Goal: Transaction & Acquisition: Purchase product/service

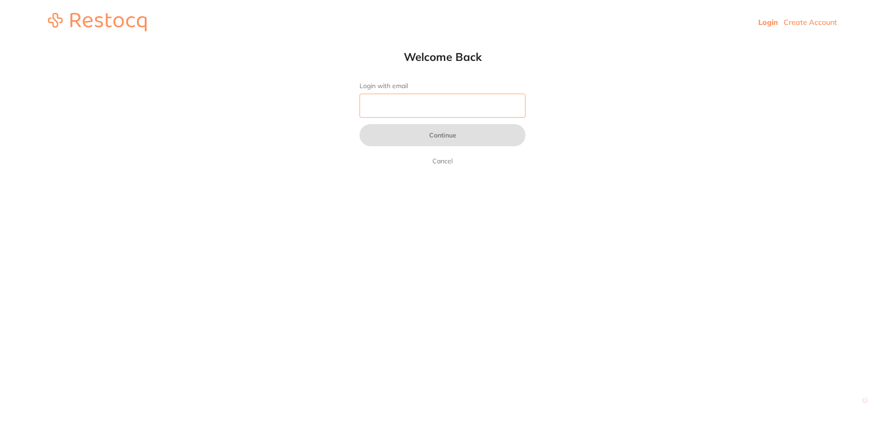
click at [449, 104] on input "Login with email" at bounding box center [443, 106] width 166 height 24
type input "[EMAIL_ADDRESS][DOMAIN_NAME]"
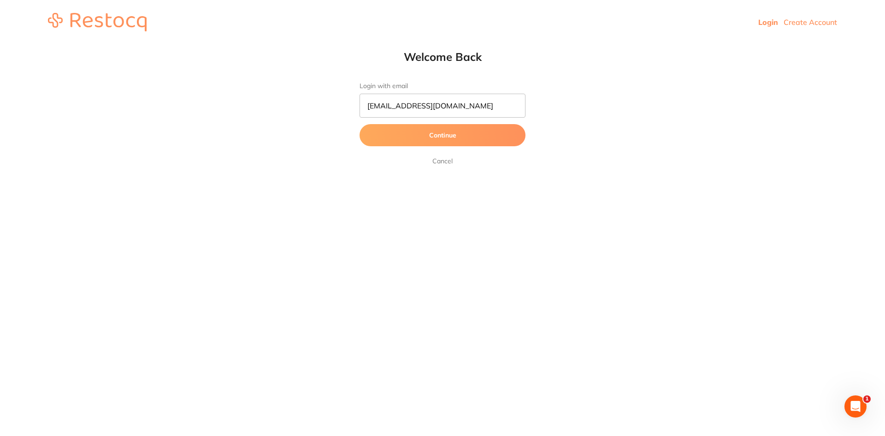
click at [426, 138] on button "Continue" at bounding box center [443, 135] width 166 height 22
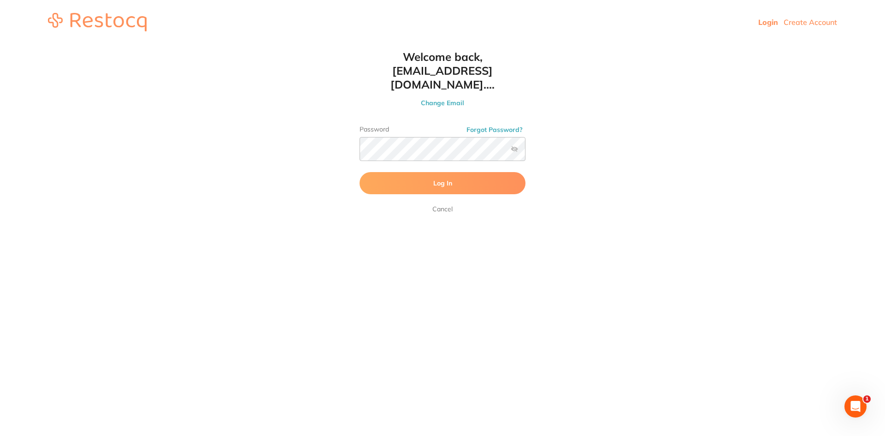
click at [434, 174] on button "Log In" at bounding box center [443, 183] width 166 height 22
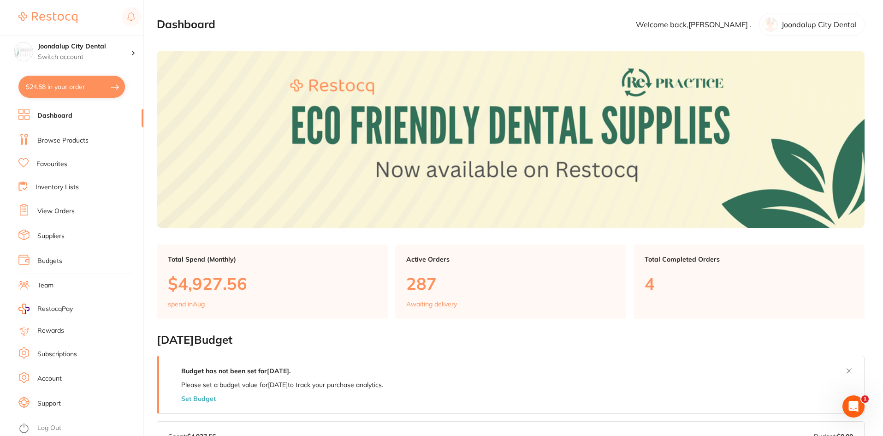
click at [61, 139] on link "Browse Products" at bounding box center [62, 140] width 51 height 9
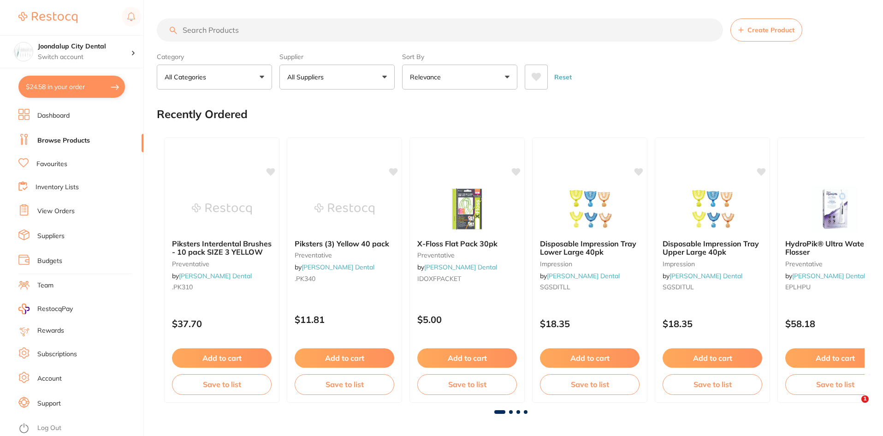
click at [316, 30] on input "search" at bounding box center [440, 29] width 566 height 23
click at [325, 79] on p "All Suppliers" at bounding box center [307, 76] width 40 height 9
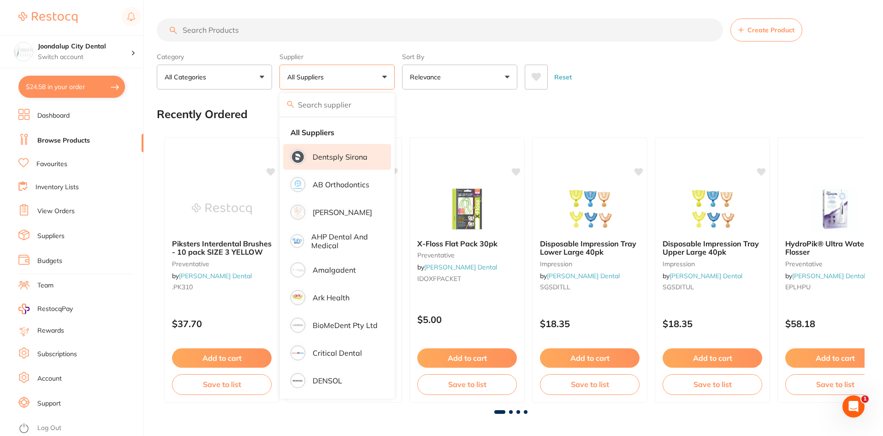
click at [323, 157] on p "Dentsply Sirona" at bounding box center [340, 157] width 55 height 8
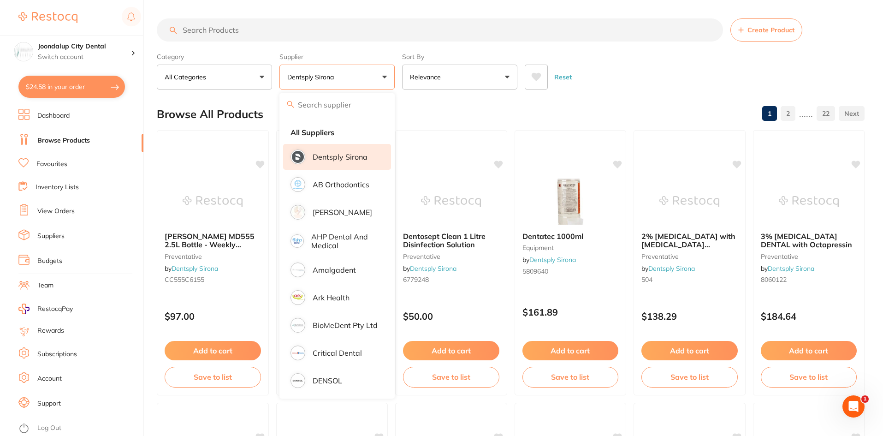
click at [261, 34] on input "search" at bounding box center [440, 29] width 566 height 23
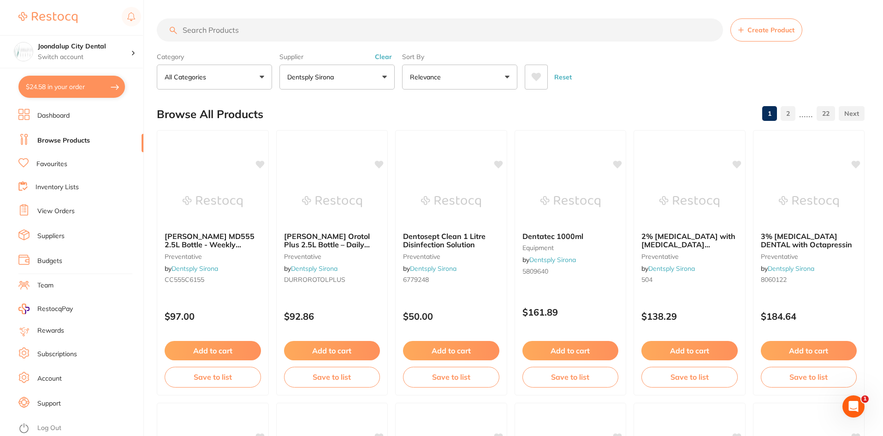
click at [242, 34] on input "search" at bounding box center [440, 29] width 566 height 23
type input "tessera"
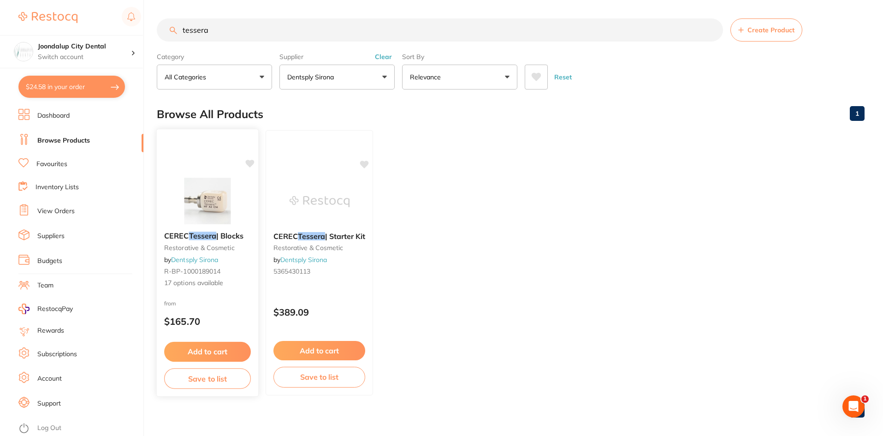
click at [192, 206] on img at bounding box center [207, 201] width 60 height 47
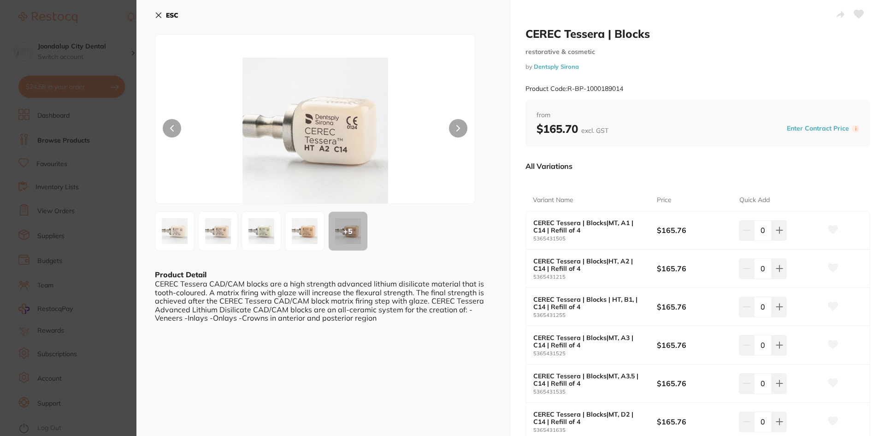
click at [160, 13] on icon at bounding box center [158, 15] width 7 height 7
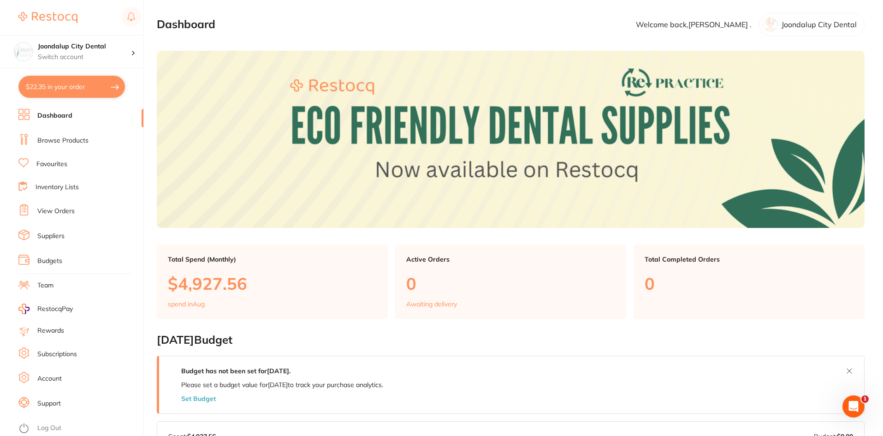
click at [50, 142] on link "Browse Products" at bounding box center [62, 140] width 51 height 9
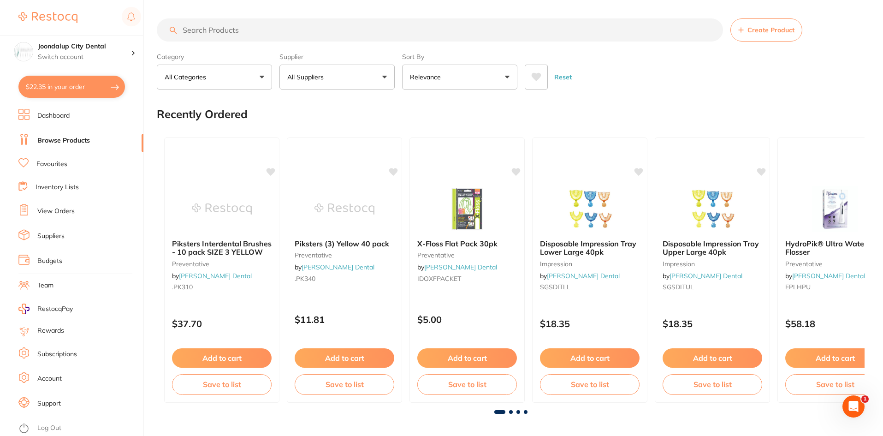
click at [262, 29] on input "search" at bounding box center [440, 29] width 566 height 23
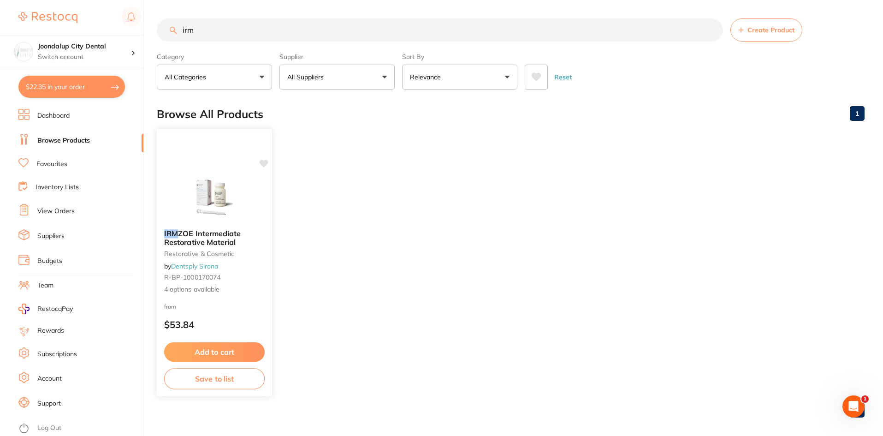
type input "irm"
click at [225, 204] on img at bounding box center [214, 199] width 60 height 46
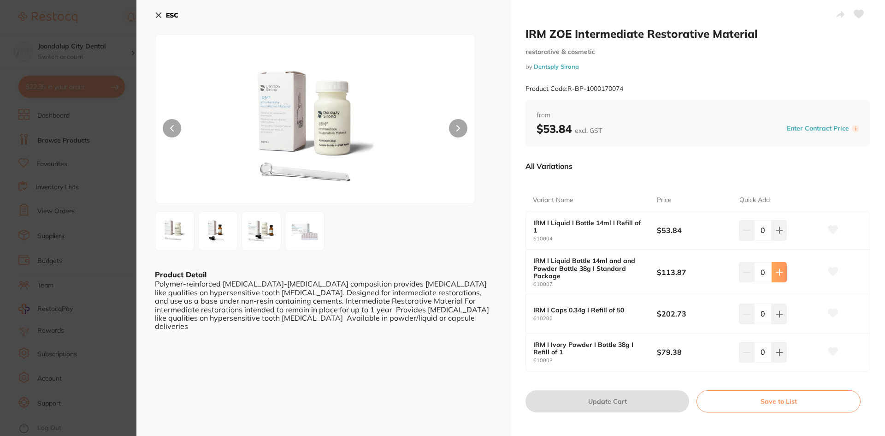
click at [780, 234] on icon at bounding box center [779, 229] width 7 height 7
type input "1"
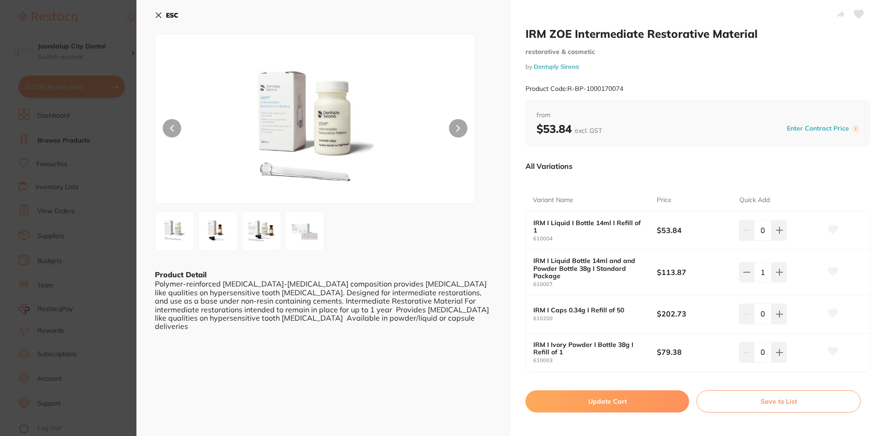
click at [603, 403] on button "Update Cart" at bounding box center [608, 401] width 164 height 22
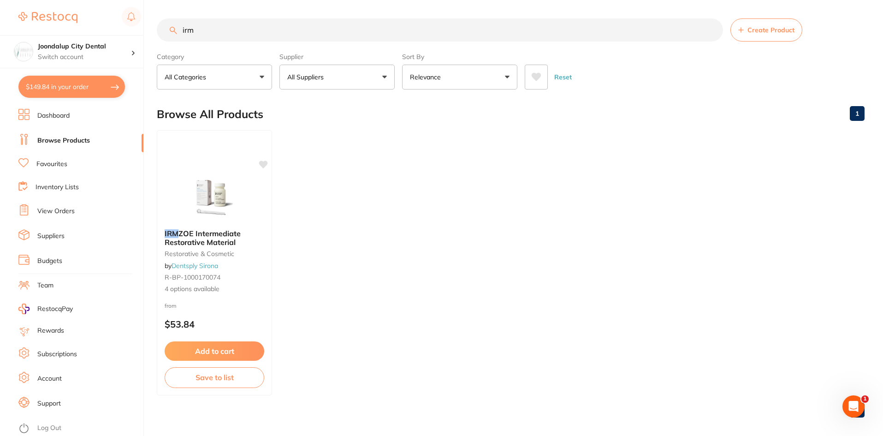
drag, startPoint x: 214, startPoint y: 30, endPoint x: 142, endPoint y: 30, distance: 72.9
click at [142, 30] on div "$149.84 Joondalup City Dental Switch account Joondalup City Dental $149.84 in y…" at bounding box center [441, 218] width 883 height 436
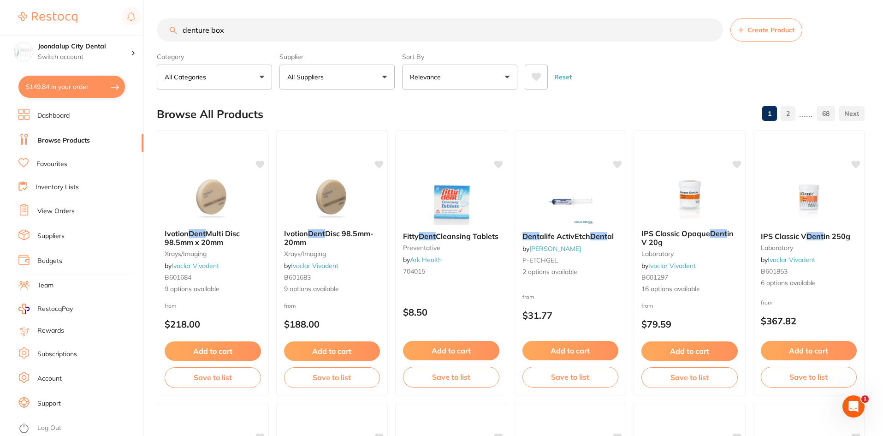
type input "denture box"
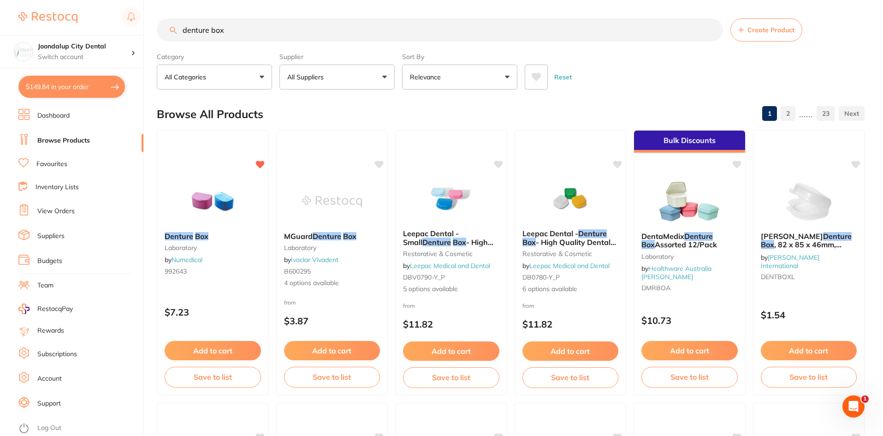
click at [61, 213] on link "View Orders" at bounding box center [55, 211] width 37 height 9
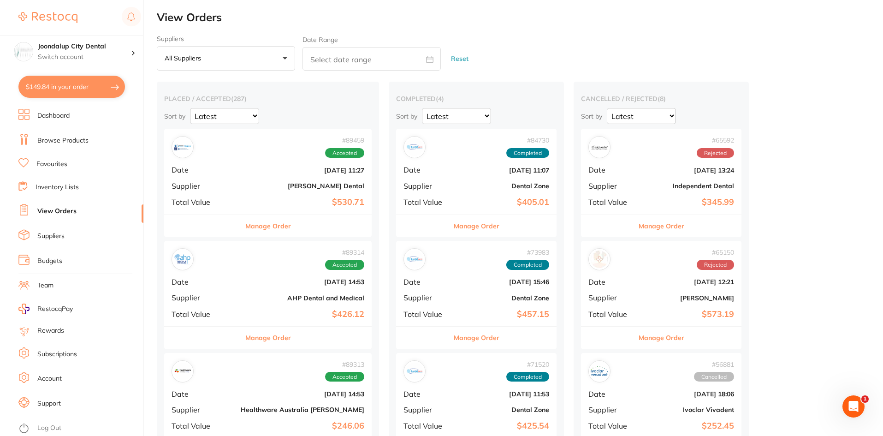
click at [255, 226] on button "Manage Order" at bounding box center [268, 226] width 46 height 22
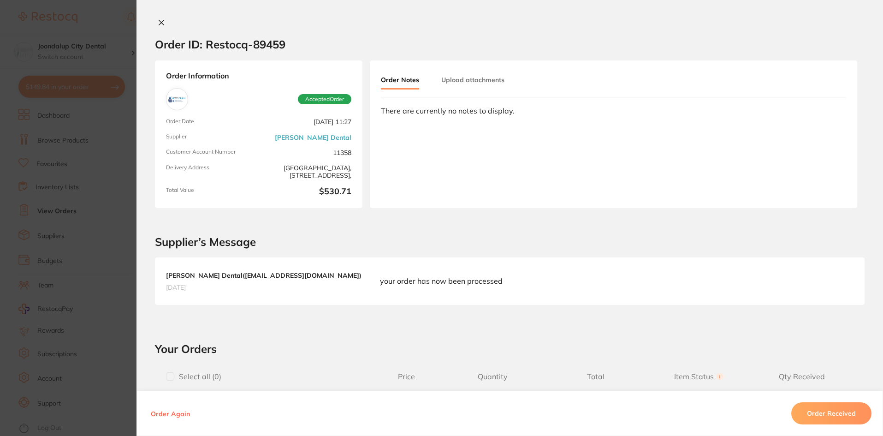
click at [159, 21] on icon at bounding box center [161, 22] width 7 height 7
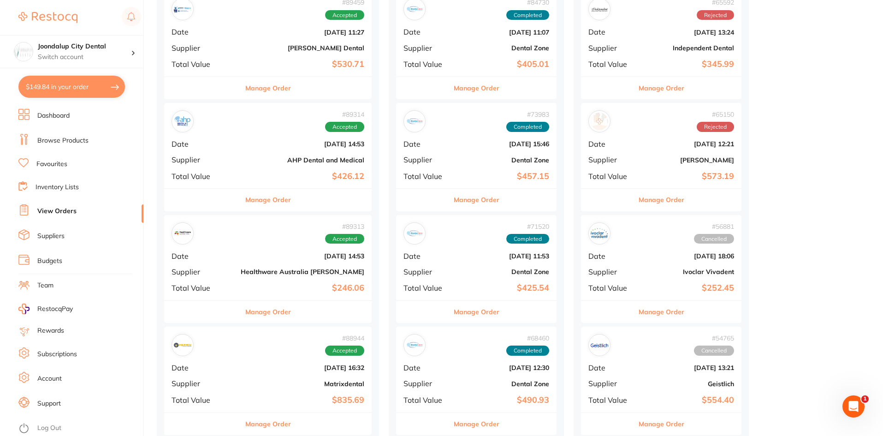
scroll to position [138, 0]
click at [325, 243] on span "Accepted" at bounding box center [344, 238] width 39 height 10
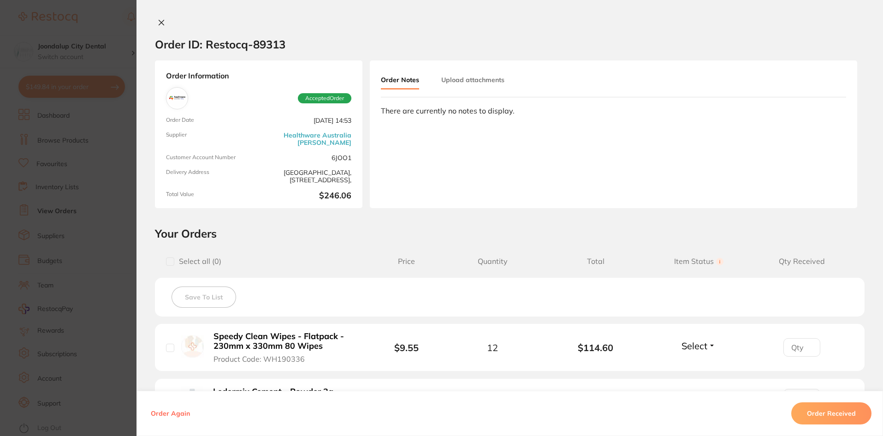
click at [158, 23] on icon at bounding box center [161, 22] width 7 height 7
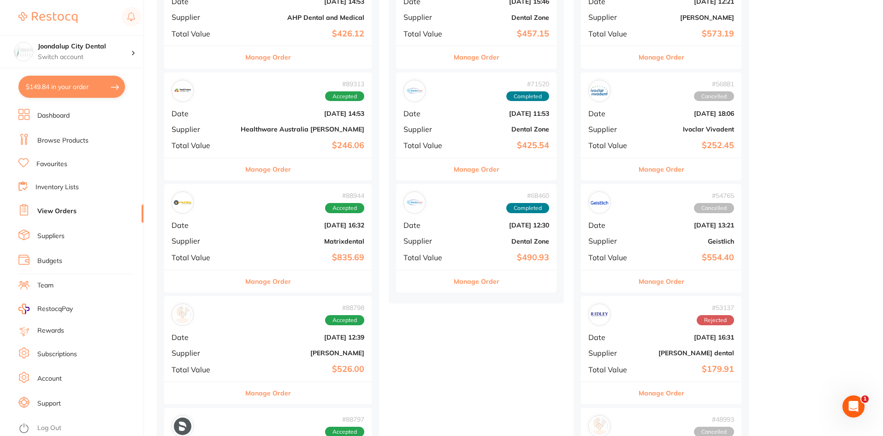
scroll to position [369, 0]
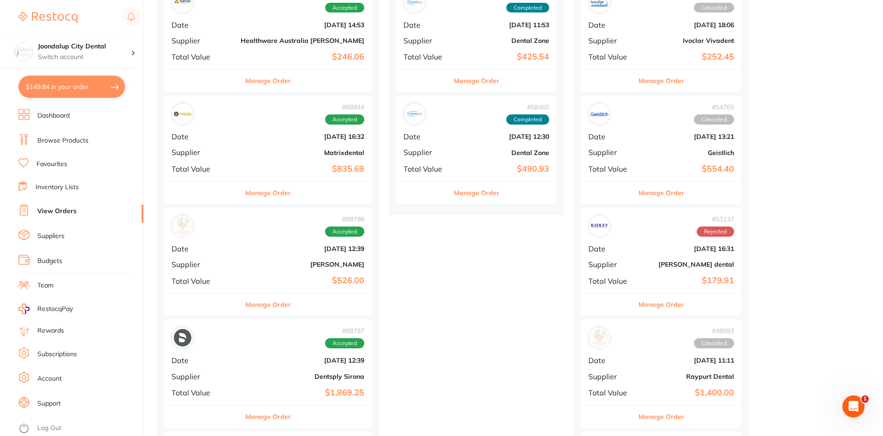
click at [262, 304] on button "Manage Order" at bounding box center [268, 304] width 46 height 22
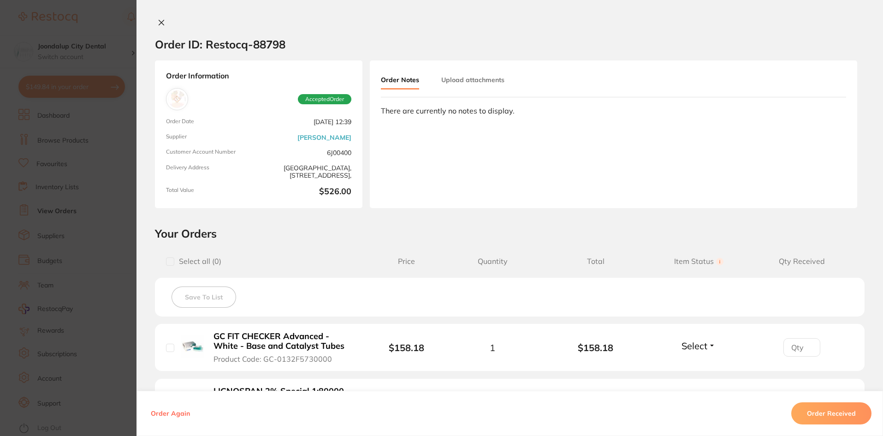
click at [161, 20] on icon at bounding box center [161, 22] width 5 height 5
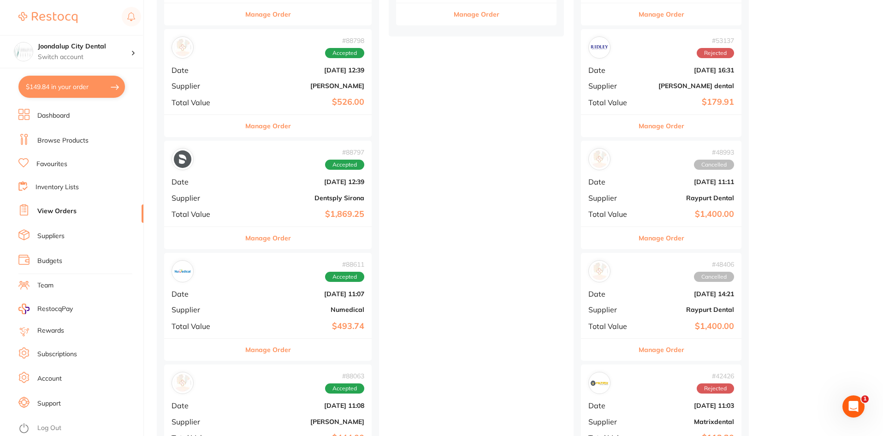
scroll to position [599, 0]
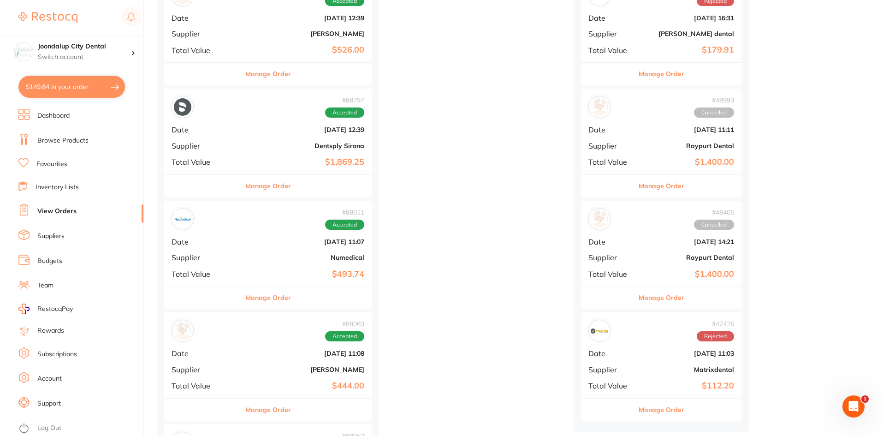
click at [252, 297] on button "Manage Order" at bounding box center [268, 297] width 46 height 22
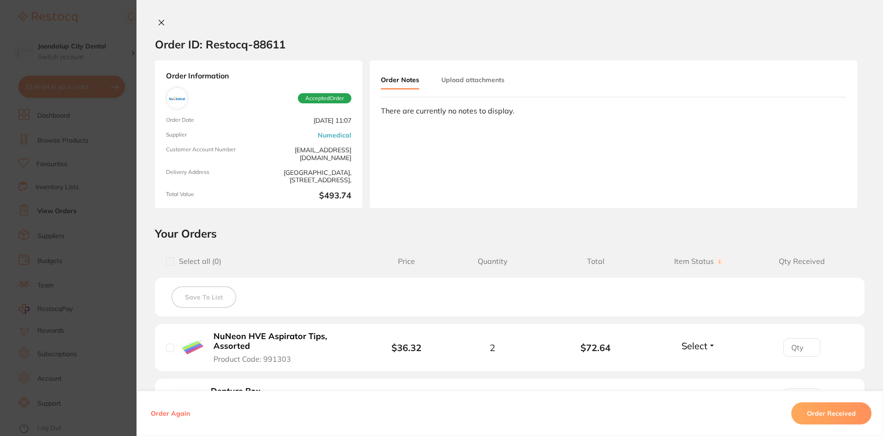
click at [161, 18] on button at bounding box center [161, 23] width 13 height 10
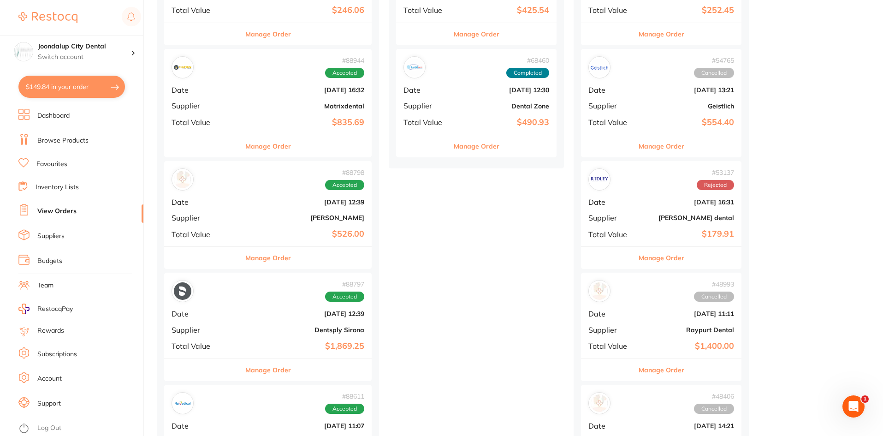
scroll to position [415, 0]
drag, startPoint x: 77, startPoint y: 140, endPoint x: 149, endPoint y: 101, distance: 81.9
click at [79, 139] on link "Browse Products" at bounding box center [62, 140] width 51 height 9
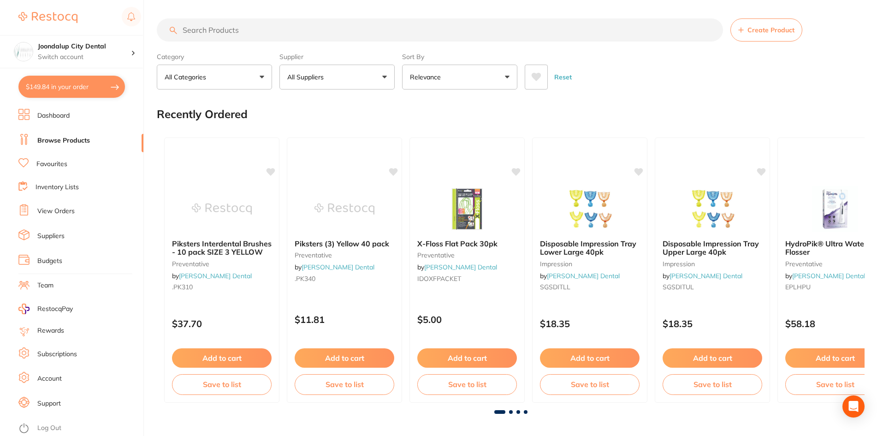
click at [252, 33] on input "search" at bounding box center [440, 29] width 566 height 23
click at [334, 71] on button "All Suppliers" at bounding box center [336, 77] width 115 height 25
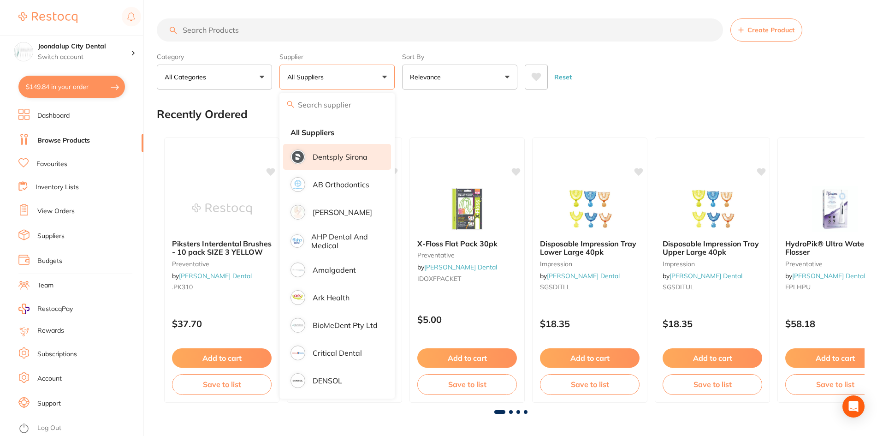
click at [340, 151] on li "Dentsply Sirona" at bounding box center [337, 157] width 108 height 26
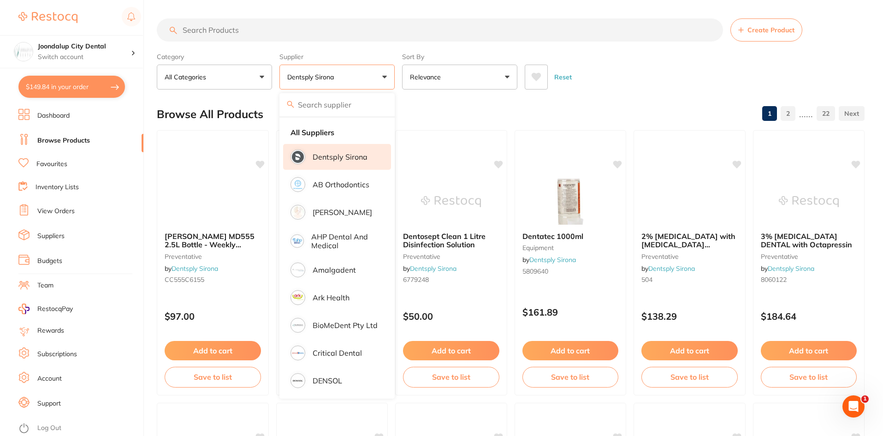
click at [295, 31] on input "search" at bounding box center [440, 29] width 566 height 23
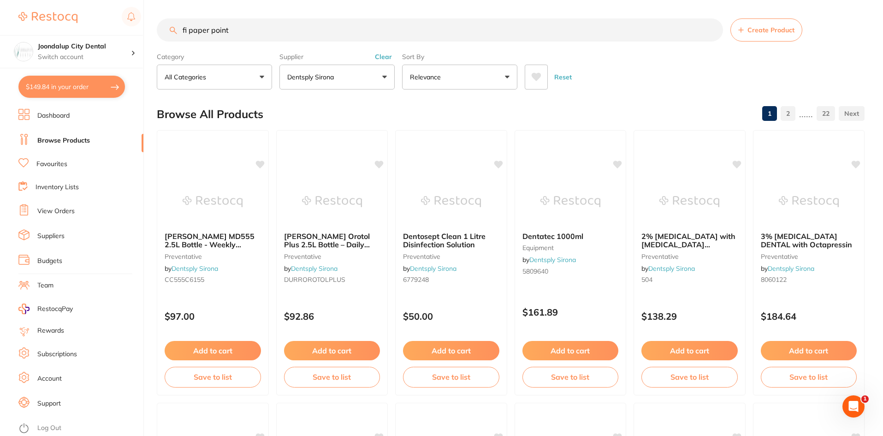
type input "fi paper point"
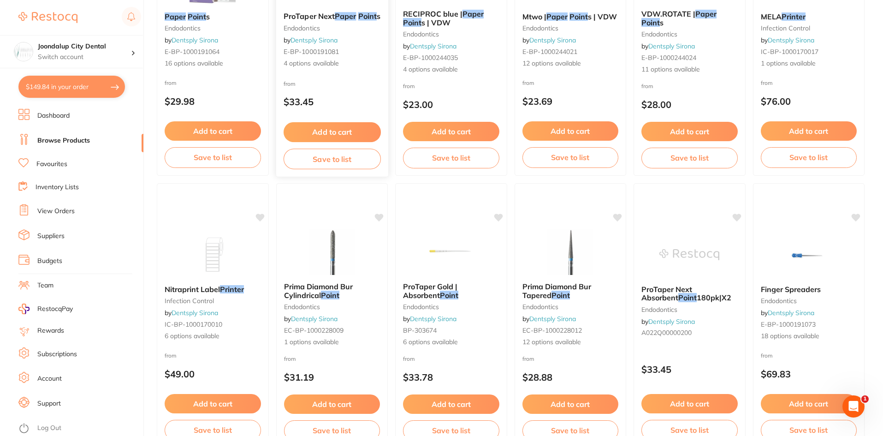
scroll to position [231, 0]
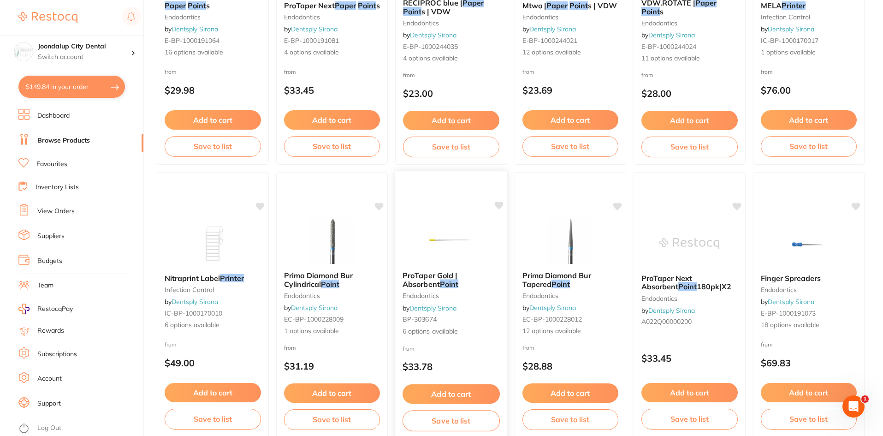
click at [440, 273] on span "ProTaper Gold | Absorbent" at bounding box center [430, 280] width 55 height 18
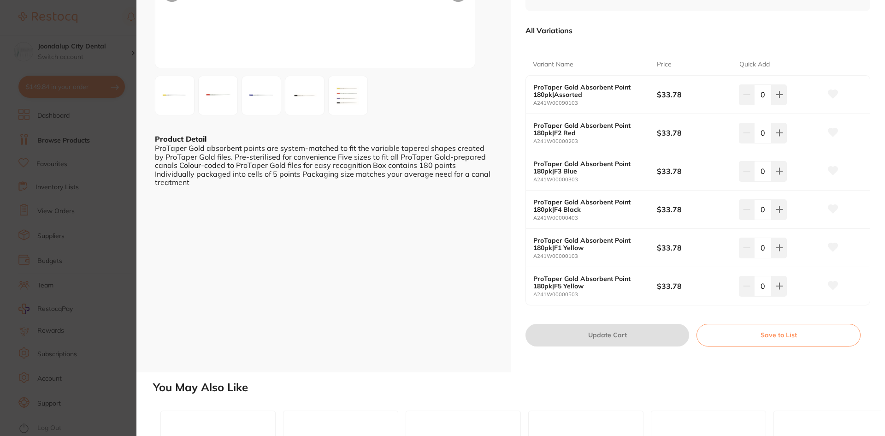
scroll to position [138, 0]
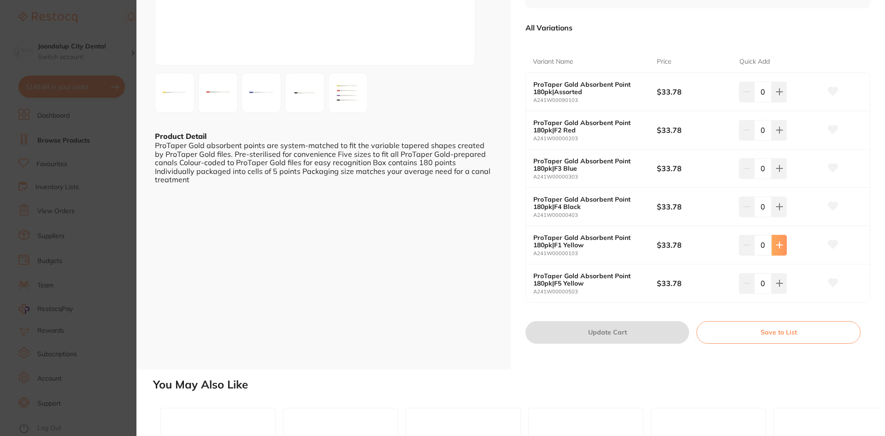
click at [784, 102] on button at bounding box center [779, 92] width 15 height 20
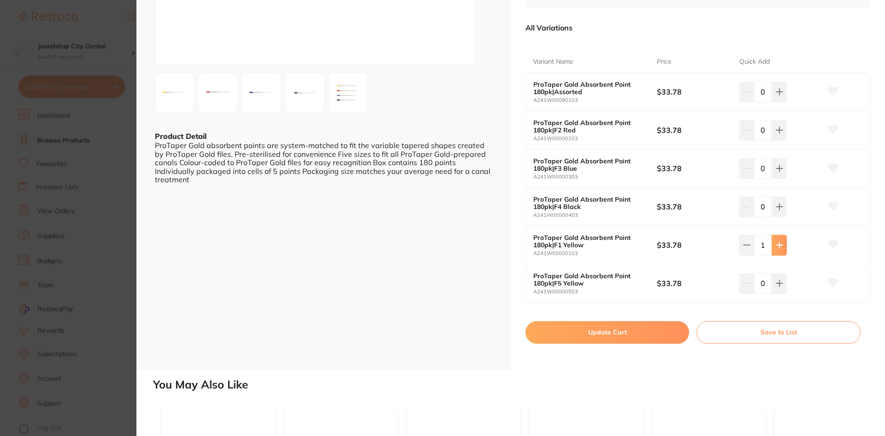
click at [784, 102] on button at bounding box center [779, 92] width 15 height 20
click at [775, 95] on icon at bounding box center [778, 92] width 6 height 6
type input "3"
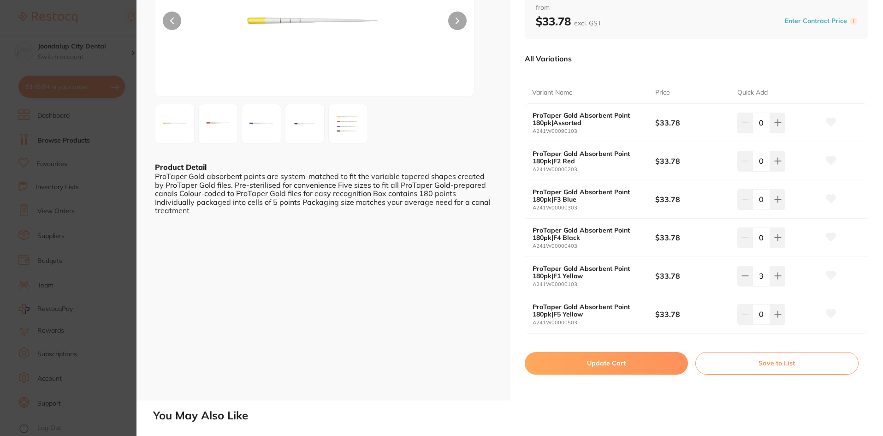
scroll to position [92, 0]
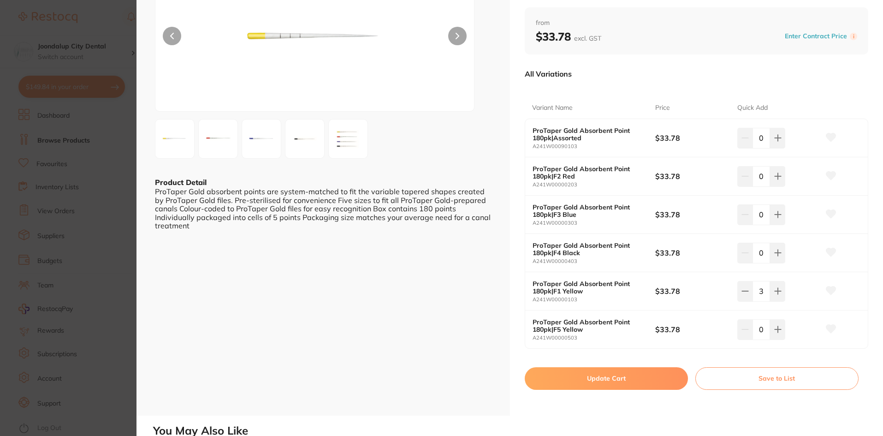
click at [583, 374] on button "Update Cart" at bounding box center [606, 378] width 163 height 22
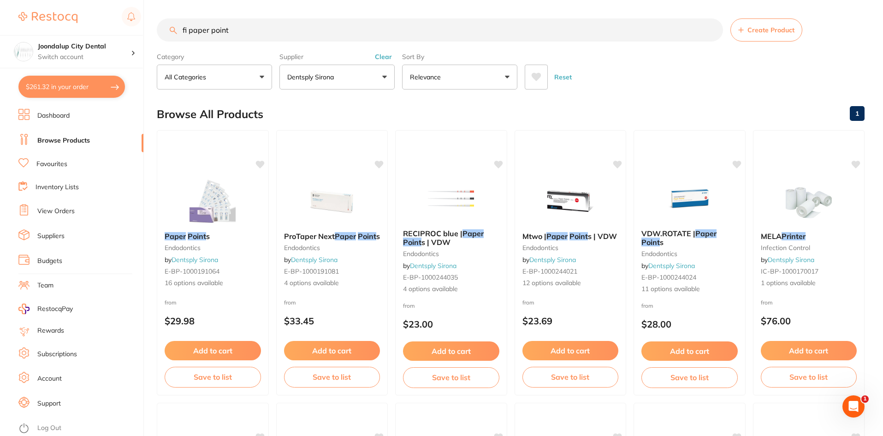
click at [79, 138] on link "Browse Products" at bounding box center [63, 140] width 53 height 9
click at [381, 55] on button "Clear" at bounding box center [383, 57] width 23 height 8
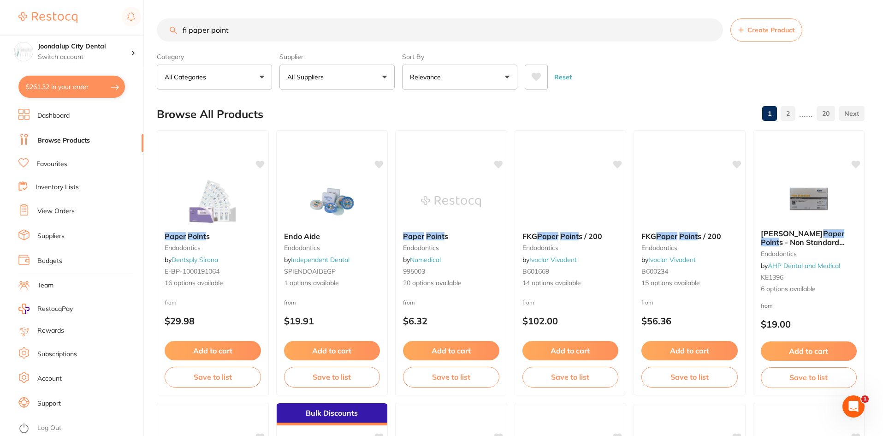
click at [306, 36] on input "fi paper point" at bounding box center [440, 29] width 566 height 23
click at [306, 39] on input "fi paper point" at bounding box center [440, 29] width 566 height 23
type input "pointfi paper"
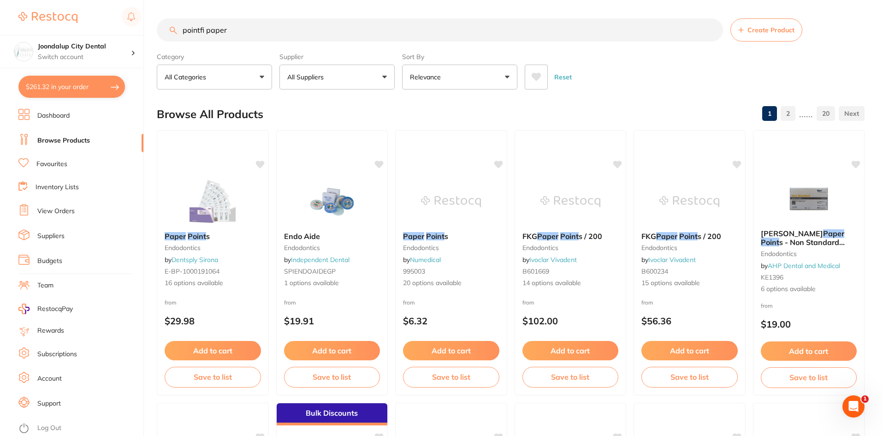
click at [238, 32] on input "pointfi paper" at bounding box center [440, 29] width 566 height 23
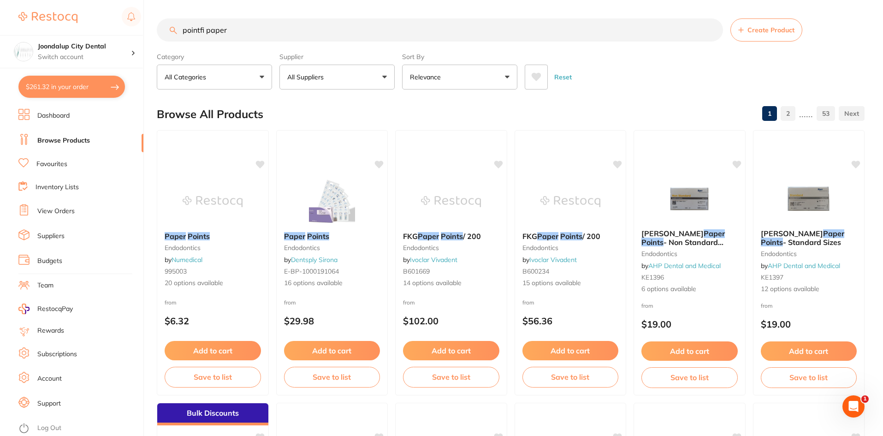
drag, startPoint x: 238, startPoint y: 32, endPoint x: 184, endPoint y: 28, distance: 54.6
click at [185, 28] on input "pointfi paper" at bounding box center [440, 29] width 566 height 23
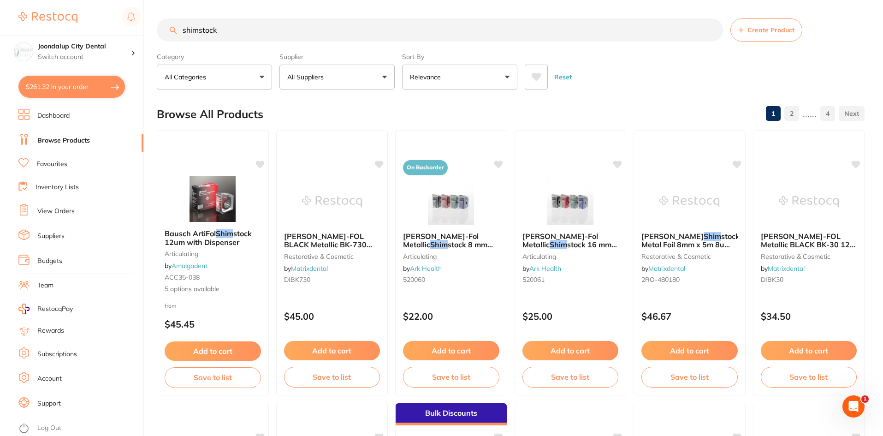
type input "shimstock"
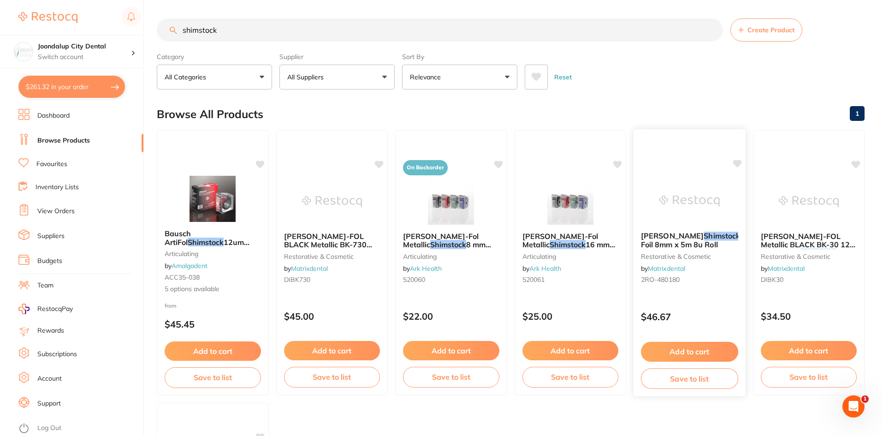
click at [695, 219] on img at bounding box center [689, 201] width 60 height 47
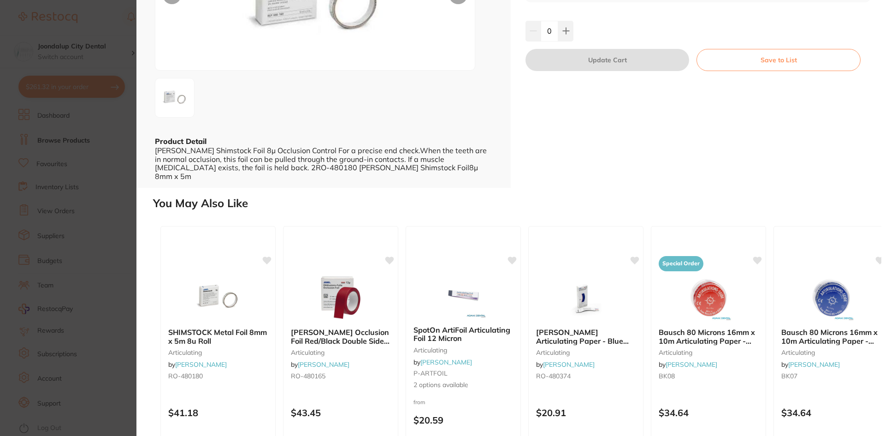
scroll to position [138, 0]
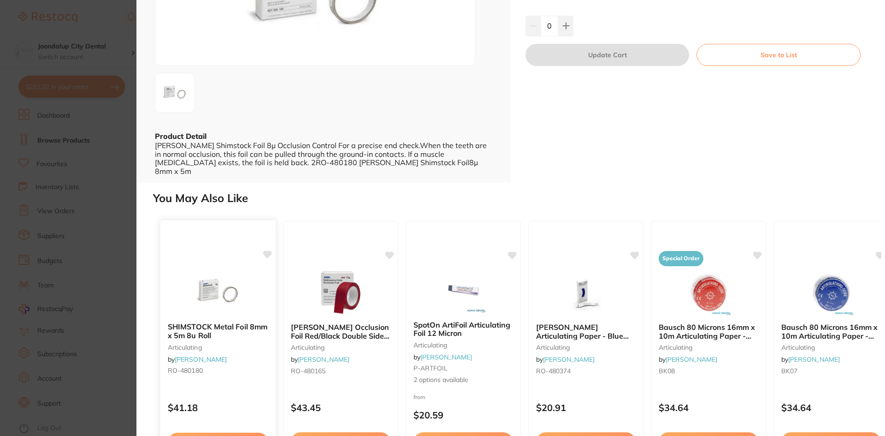
click at [223, 299] on img at bounding box center [218, 292] width 60 height 47
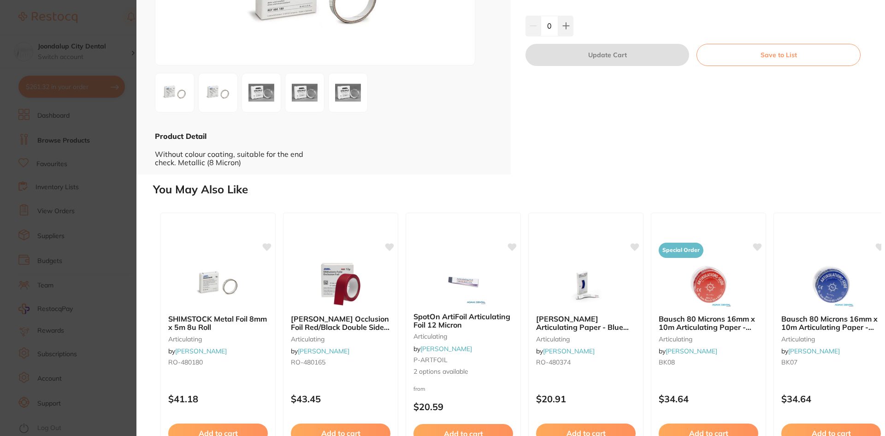
click at [360, 109] on img at bounding box center [348, 92] width 33 height 33
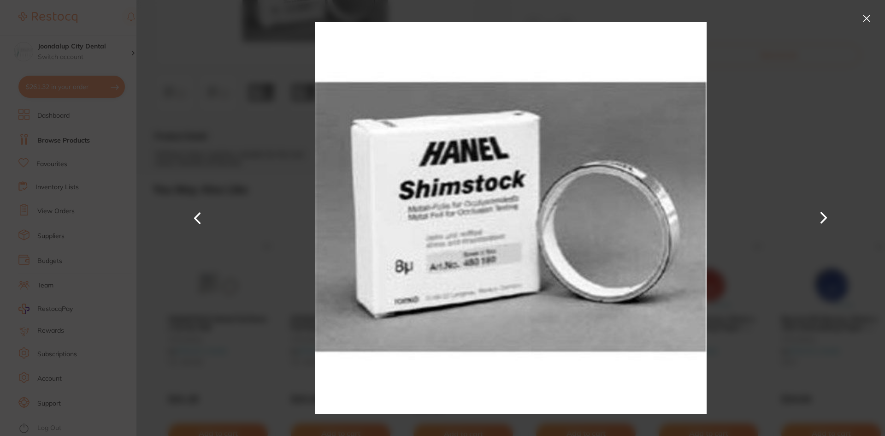
click at [866, 20] on button at bounding box center [867, 18] width 15 height 15
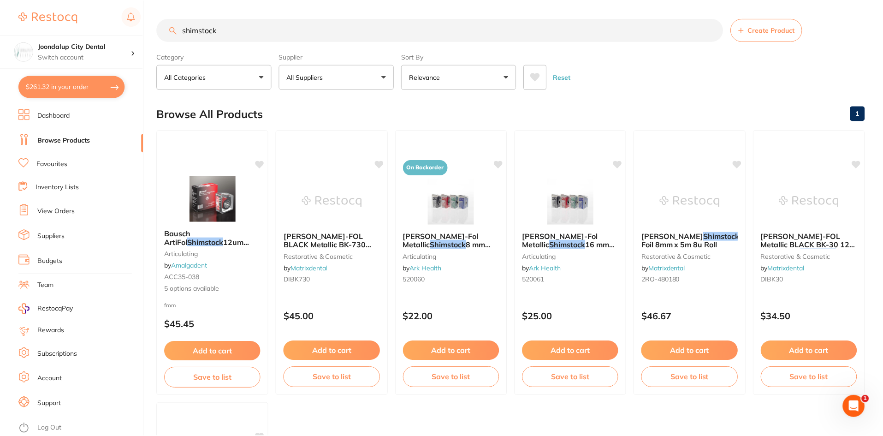
scroll to position [0, 0]
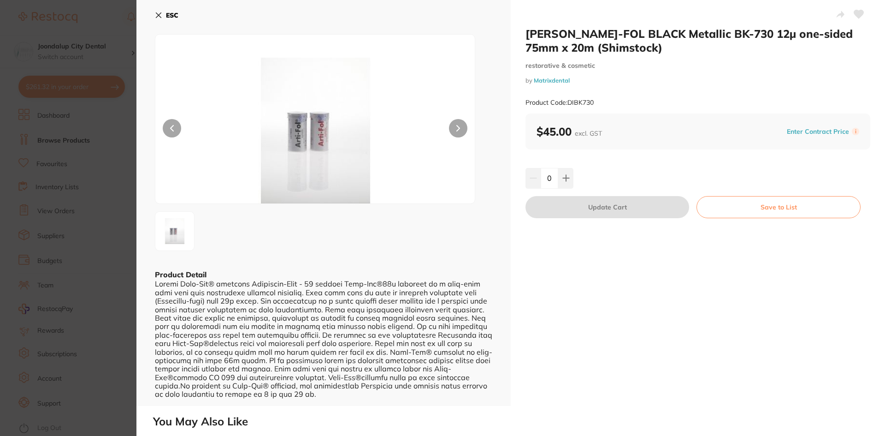
click at [155, 13] on icon at bounding box center [158, 15] width 7 height 7
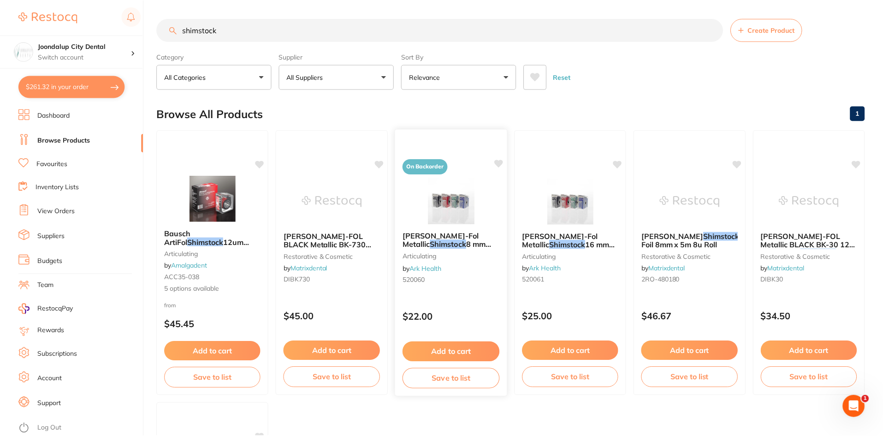
scroll to position [0, 0]
click at [664, 348] on button "Add to cart" at bounding box center [689, 351] width 97 height 20
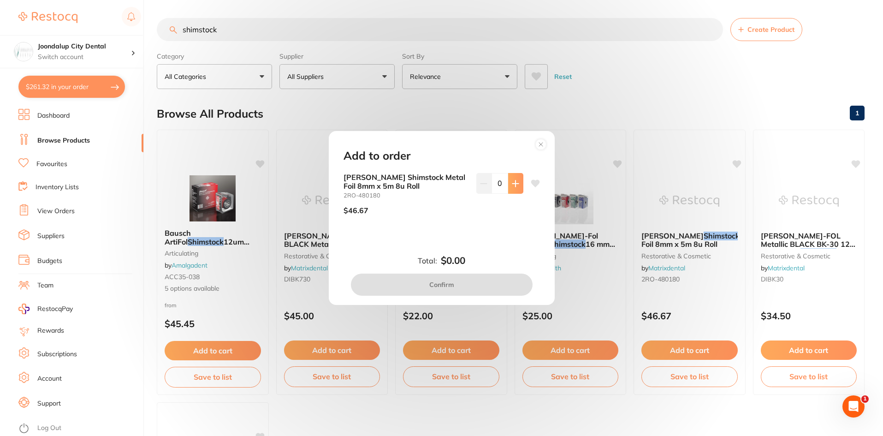
scroll to position [0, 0]
click at [512, 183] on icon at bounding box center [515, 183] width 6 height 6
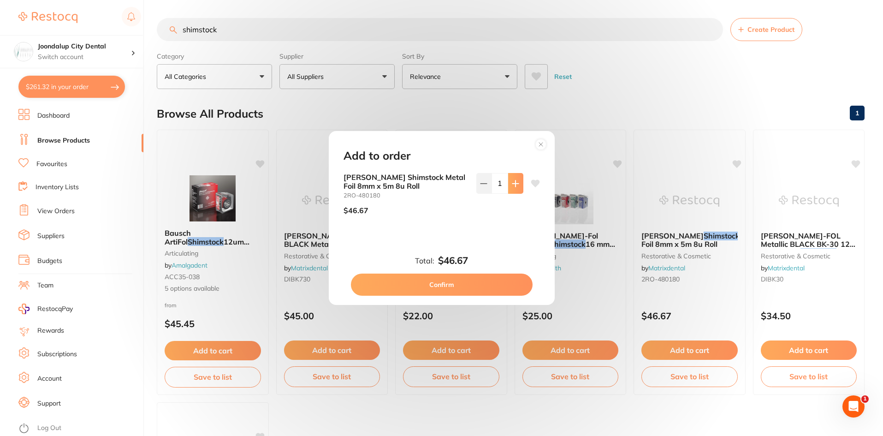
click at [512, 183] on icon at bounding box center [515, 183] width 6 height 6
type input "3"
click at [496, 284] on button "Confirm" at bounding box center [442, 284] width 182 height 22
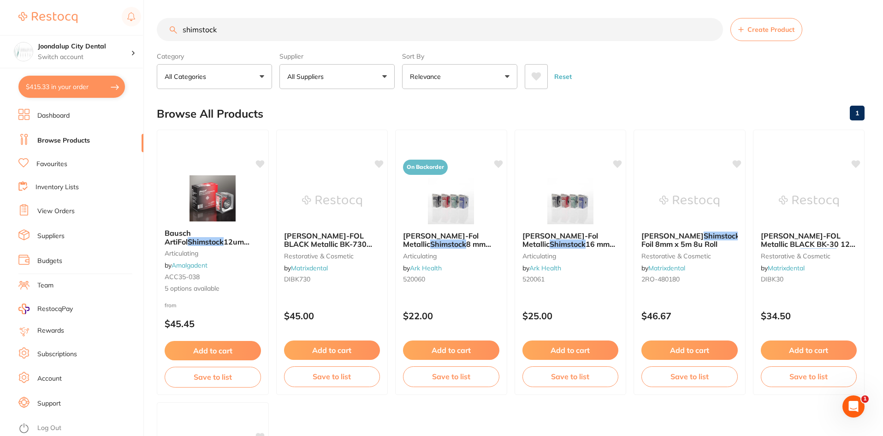
drag, startPoint x: 231, startPoint y: 25, endPoint x: 177, endPoint y: 20, distance: 53.8
click at [177, 20] on input "shimstock" at bounding box center [440, 29] width 566 height 23
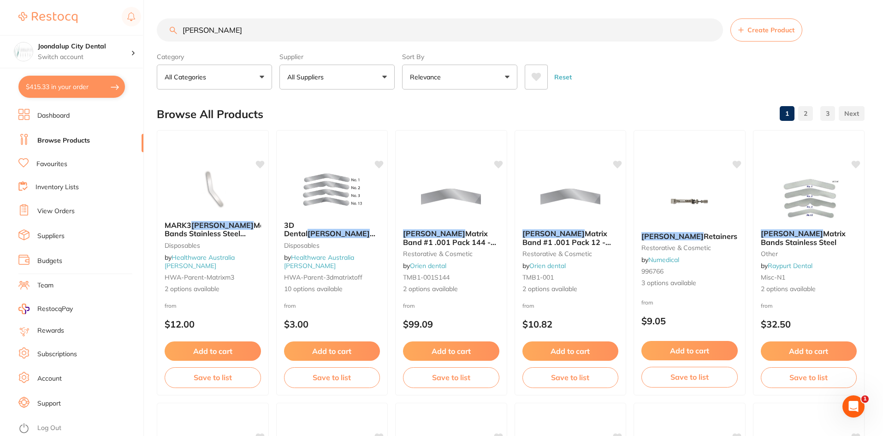
type input "tofflemire"
click at [97, 89] on button "$415.33 in your order" at bounding box center [71, 87] width 107 height 22
checkbox input "true"
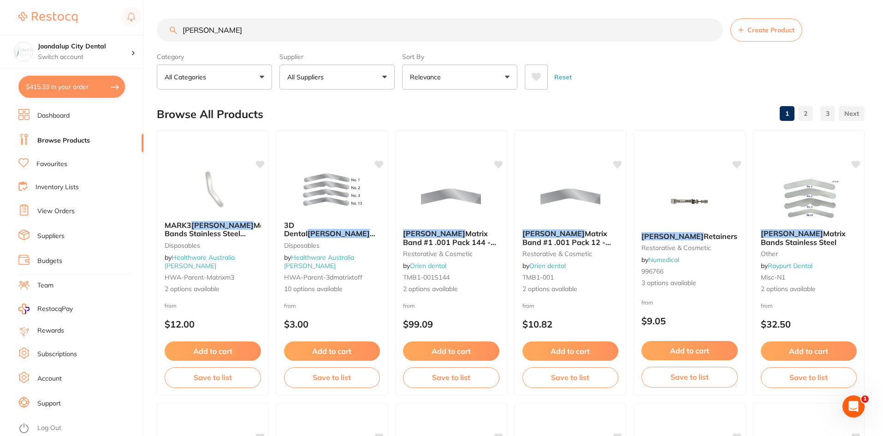
checkbox input "true"
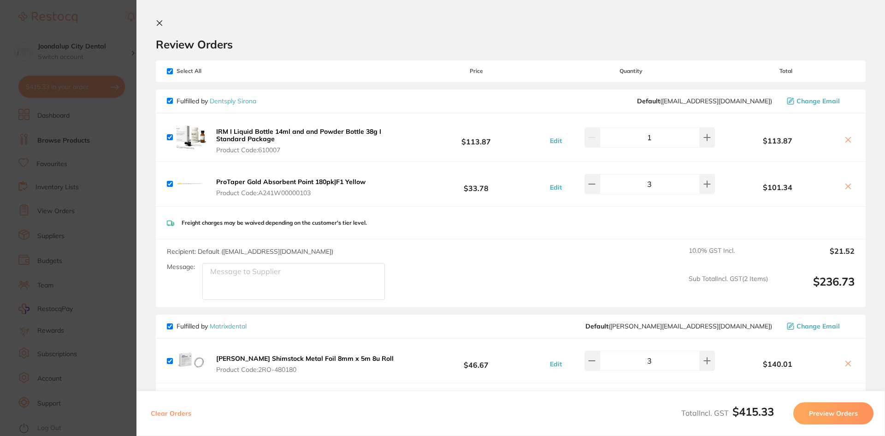
click at [162, 22] on icon at bounding box center [159, 22] width 7 height 7
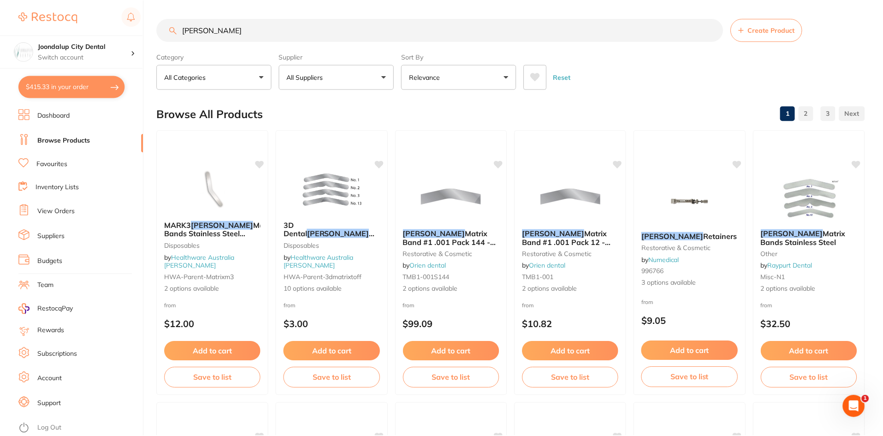
scroll to position [0, 0]
click at [358, 72] on button "All Suppliers" at bounding box center [336, 76] width 115 height 25
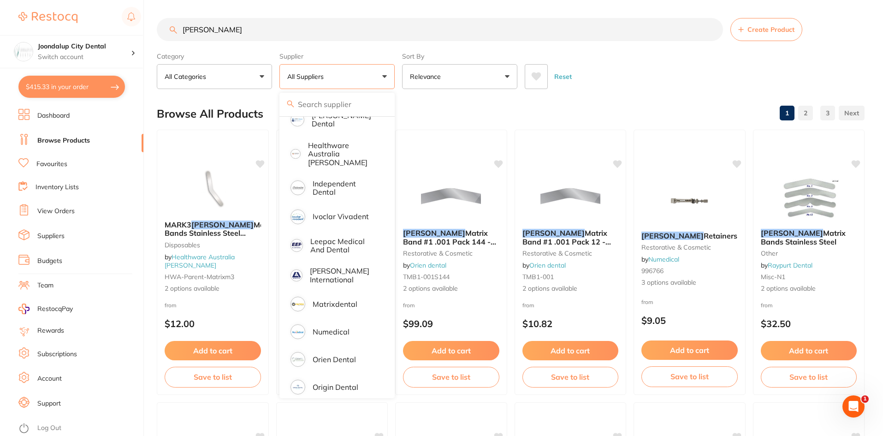
scroll to position [184, 0]
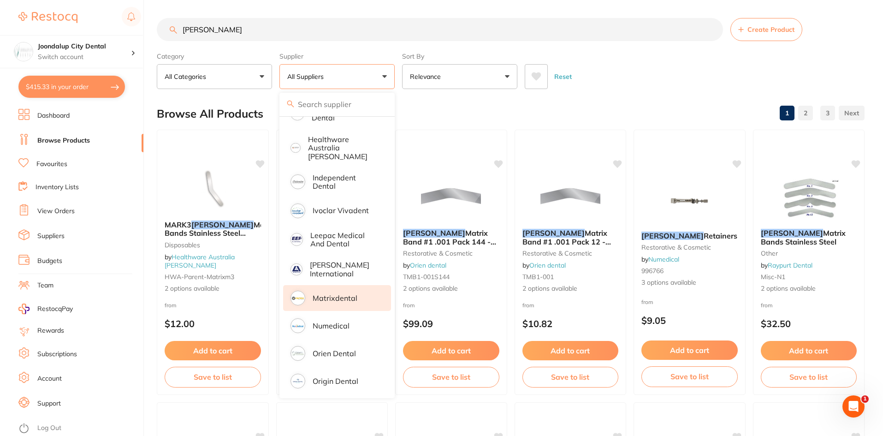
click at [337, 294] on p "Matrixdental" at bounding box center [335, 298] width 45 height 8
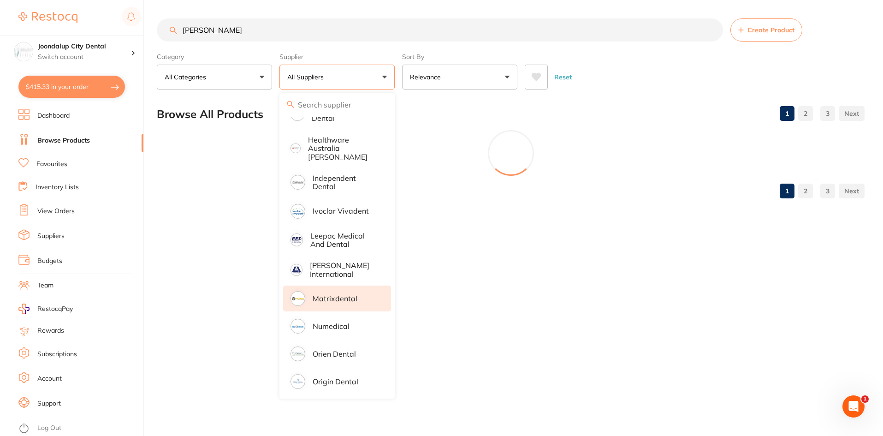
scroll to position [0, 0]
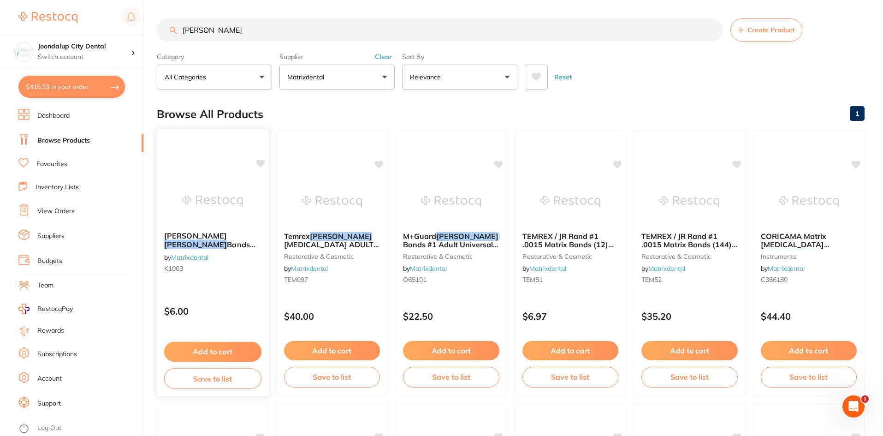
click at [216, 244] on span "Bands #1003 0.050mm Thin (12/pcs)" at bounding box center [209, 253] width 91 height 26
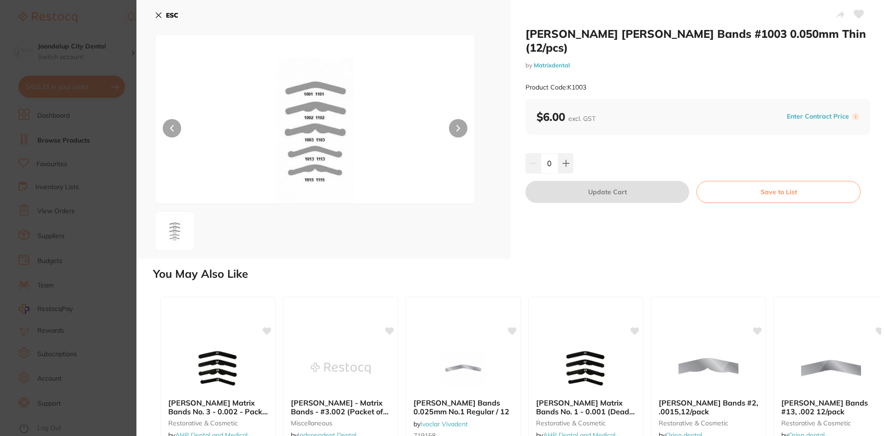
click at [158, 13] on icon at bounding box center [158, 15] width 7 height 7
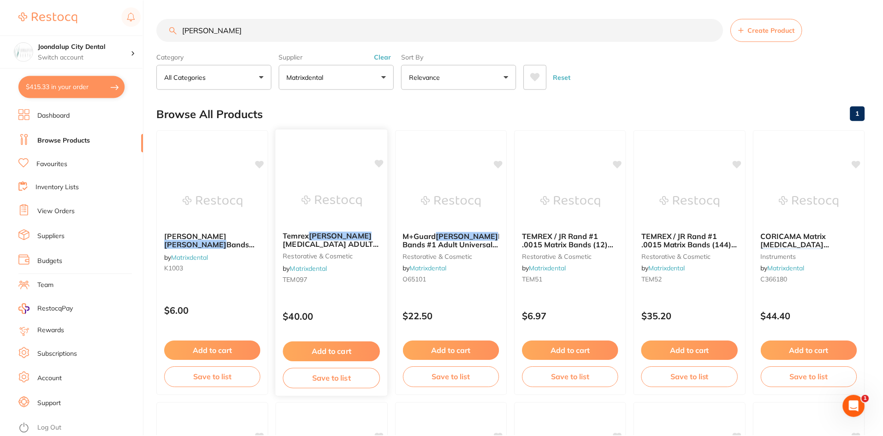
scroll to position [0, 0]
drag, startPoint x: 458, startPoint y: 241, endPoint x: 461, endPoint y: 258, distance: 17.7
click at [458, 241] on span "Matrix Bands #1 Adult Universal .0015 (144)" at bounding box center [462, 244] width 118 height 26
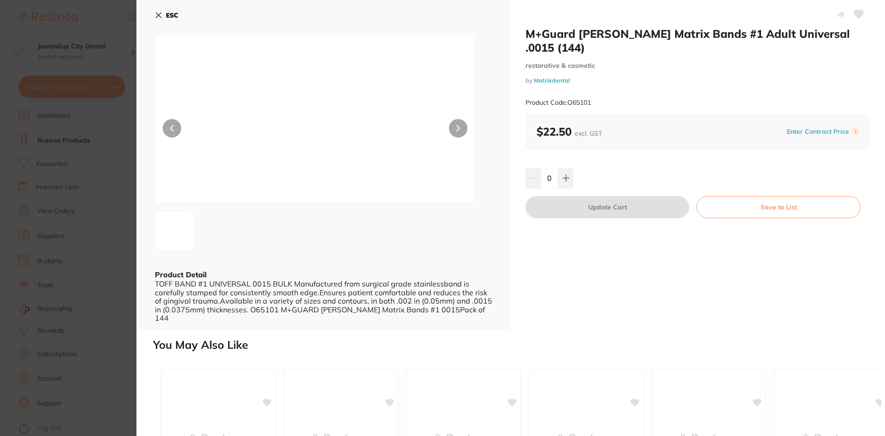
click at [162, 14] on icon at bounding box center [158, 15] width 7 height 7
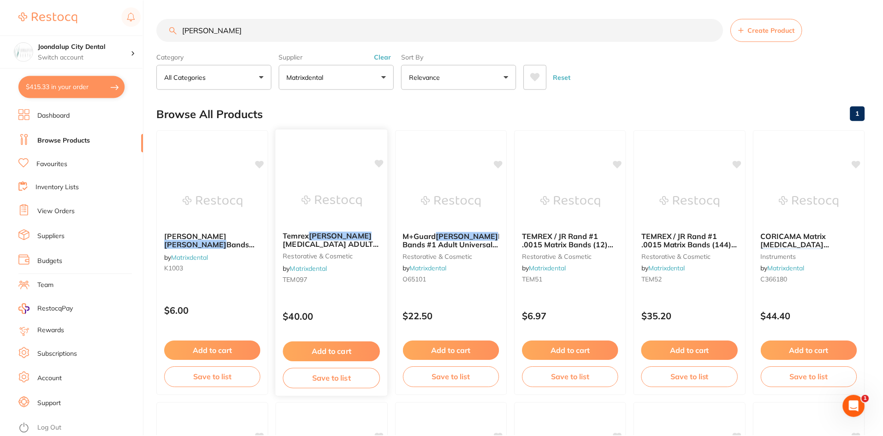
scroll to position [0, 0]
click at [584, 256] on em "Tofflemire" at bounding box center [576, 260] width 63 height 9
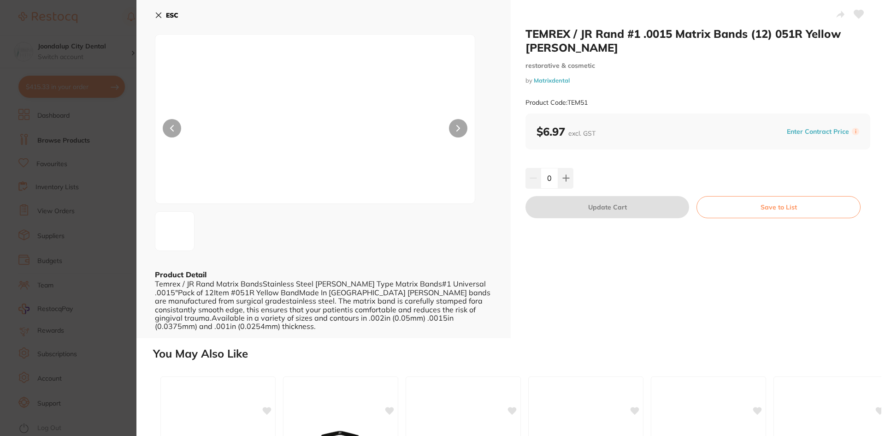
click at [157, 15] on icon at bounding box center [158, 15] width 7 height 7
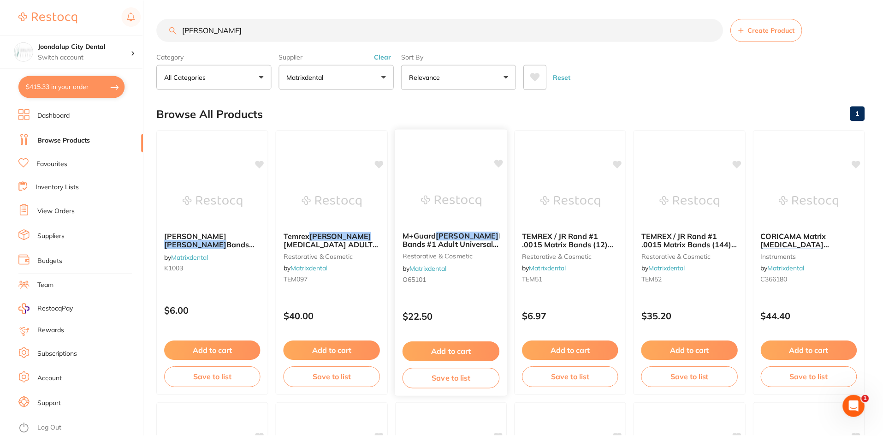
scroll to position [0, 0]
click at [689, 249] on div "TEMREX / JR Rand #1 .0015 Matrix Bands (144) 052R Yellow Tofflemire restorative…" at bounding box center [690, 259] width 112 height 71
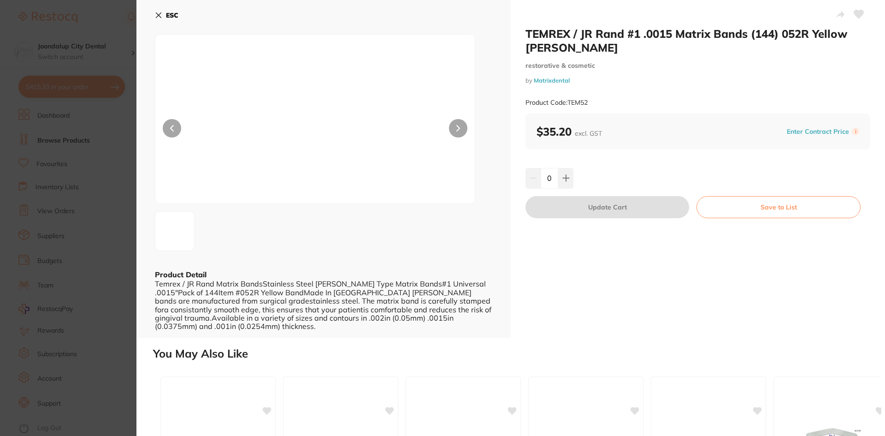
click at [156, 14] on icon at bounding box center [158, 15] width 7 height 7
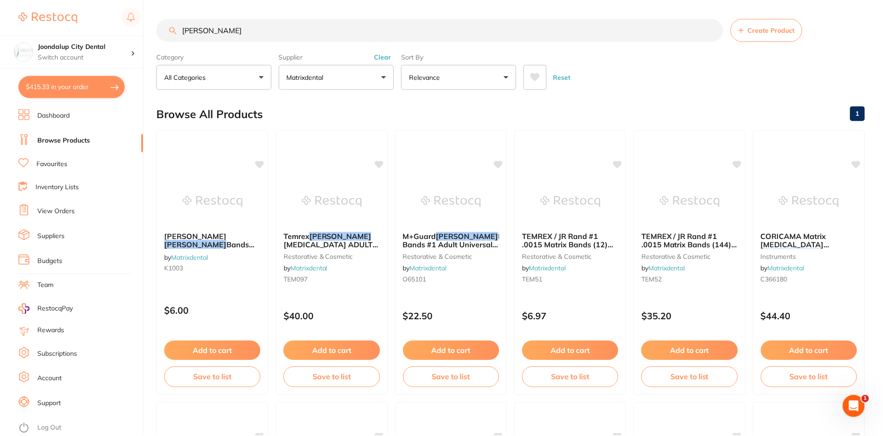
scroll to position [0, 0]
click at [327, 249] on div "Temrex Tofflemire Retainer ADULT Universal - Made in USA restorative & cosmetic…" at bounding box center [332, 259] width 112 height 71
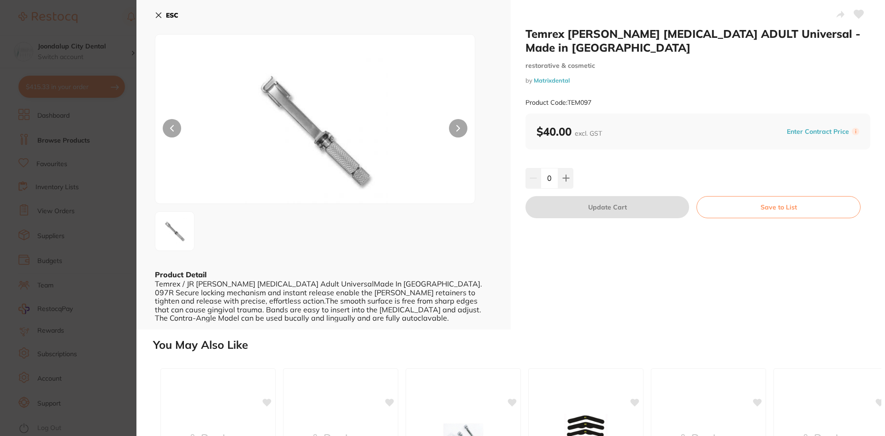
click at [159, 16] on icon at bounding box center [158, 15] width 5 height 5
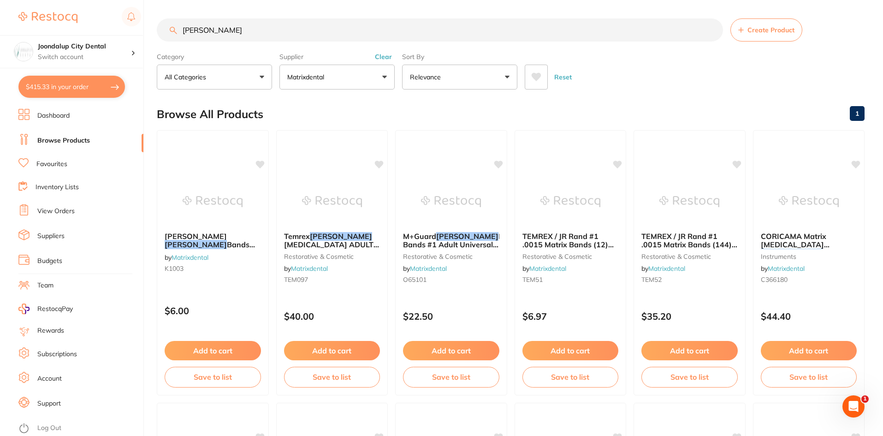
click at [306, 30] on input "tofflemire" at bounding box center [440, 29] width 566 height 23
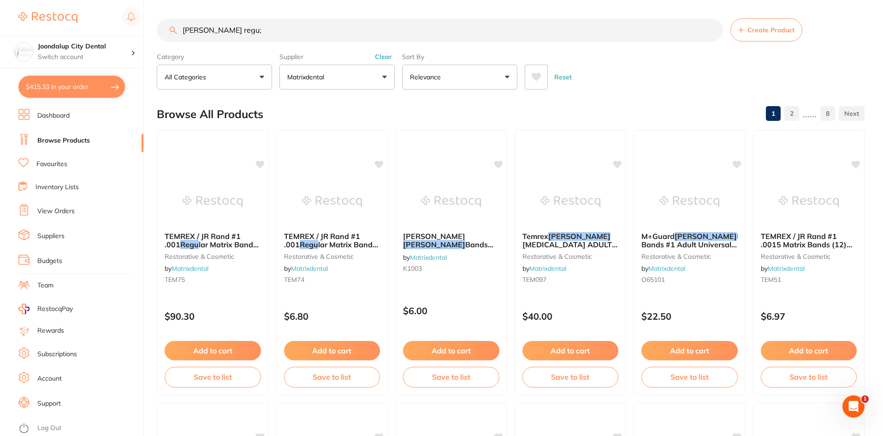
click at [302, 30] on input "tofflemire regu;" at bounding box center [440, 29] width 566 height 23
type input "tofflemire regular"
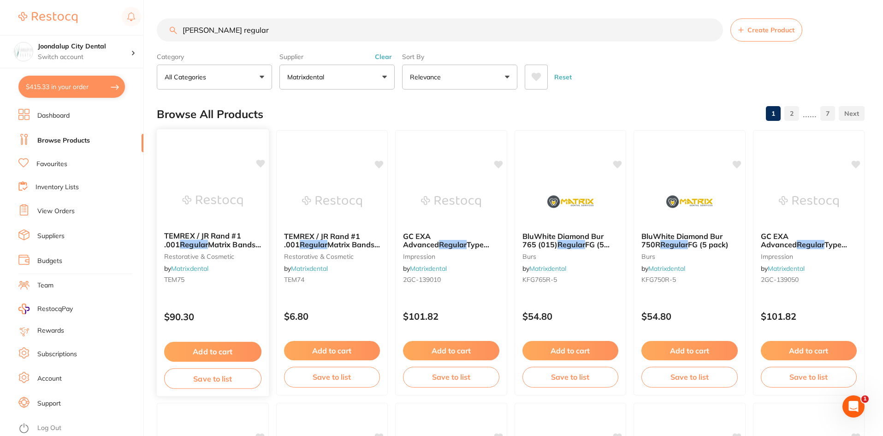
click at [226, 219] on img at bounding box center [213, 201] width 60 height 47
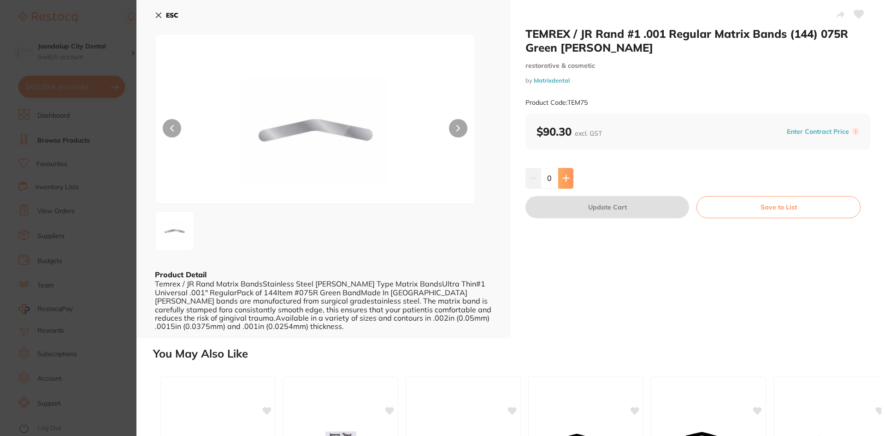
click at [565, 181] on icon at bounding box center [566, 178] width 6 height 6
type input "1"
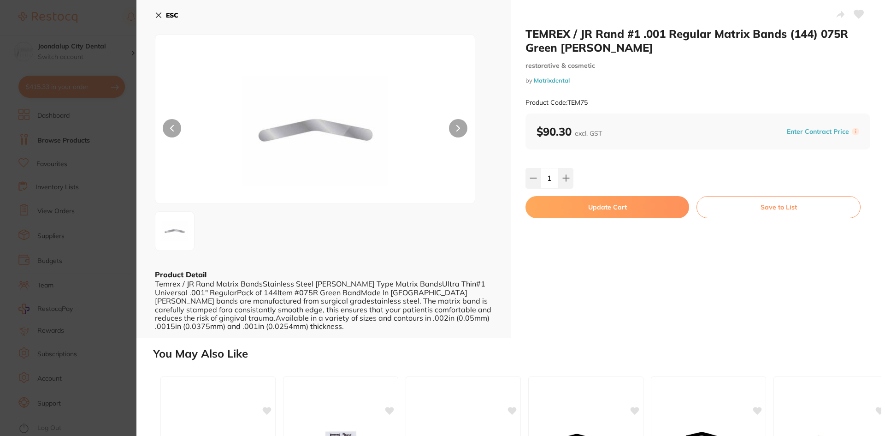
click at [600, 208] on button "Update Cart" at bounding box center [608, 207] width 164 height 22
checkbox input "false"
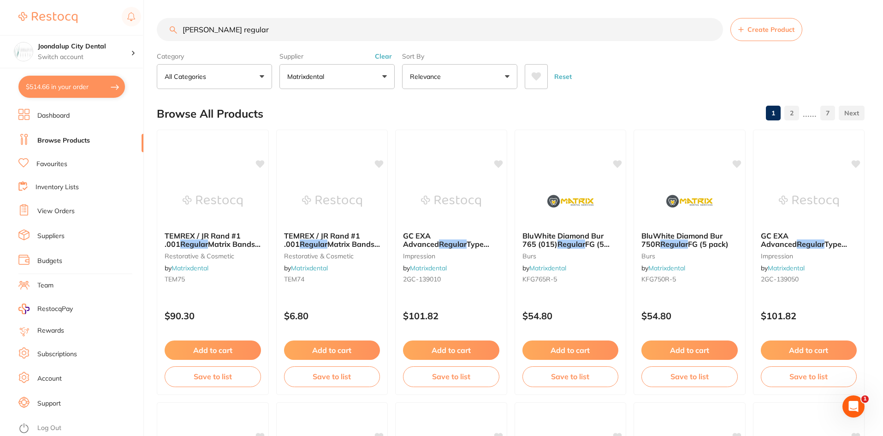
drag, startPoint x: 271, startPoint y: 35, endPoint x: 0, endPoint y: 16, distance: 271.4
click at [0, 16] on div "$514.66 Joondalup City Dental Switch account Joondalup City Dental $514.66 in y…" at bounding box center [441, 218] width 883 height 436
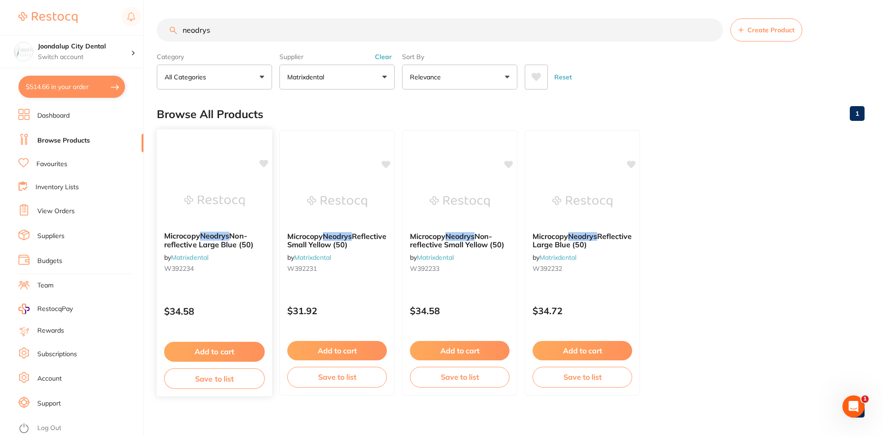
type input "neodrys"
click at [234, 237] on span "Non-reflective Large Blue (50)" at bounding box center [208, 240] width 89 height 18
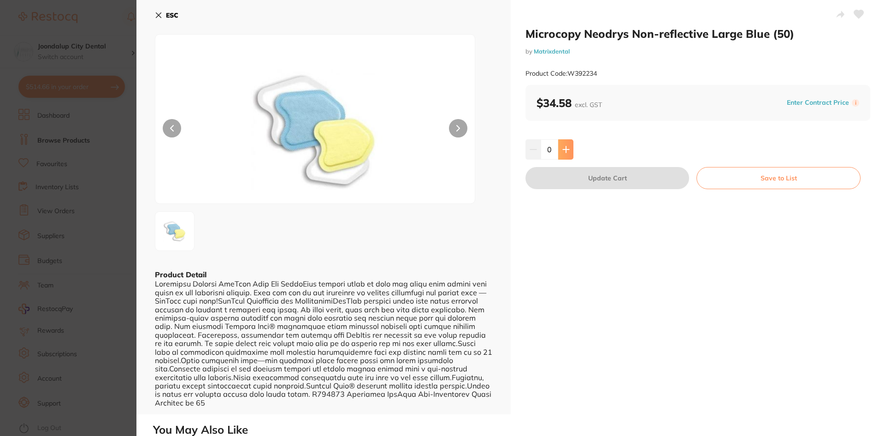
click at [563, 150] on icon at bounding box center [566, 149] width 7 height 7
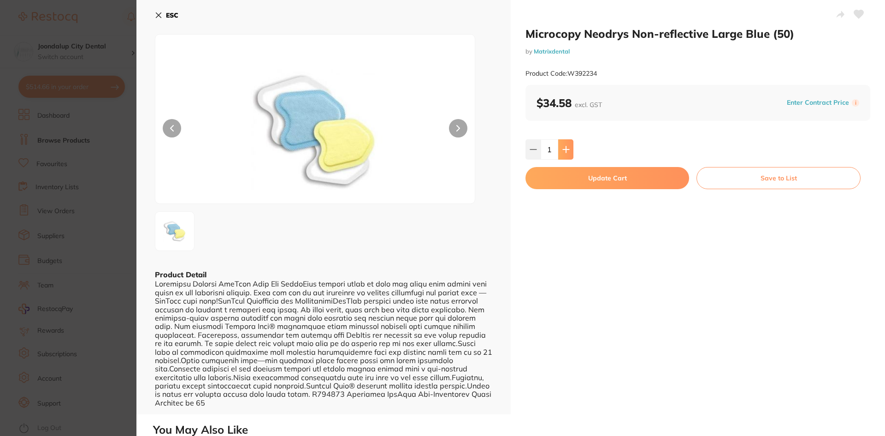
click at [563, 150] on icon at bounding box center [566, 149] width 7 height 7
type input "4"
click at [563, 176] on button "Update Cart" at bounding box center [608, 178] width 164 height 22
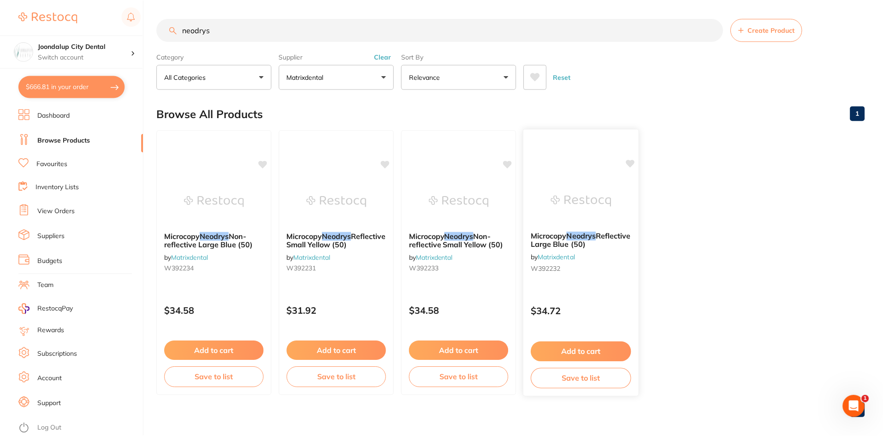
scroll to position [0, 0]
click at [38, 85] on button "$666.81 in your order" at bounding box center [71, 87] width 107 height 22
checkbox input "true"
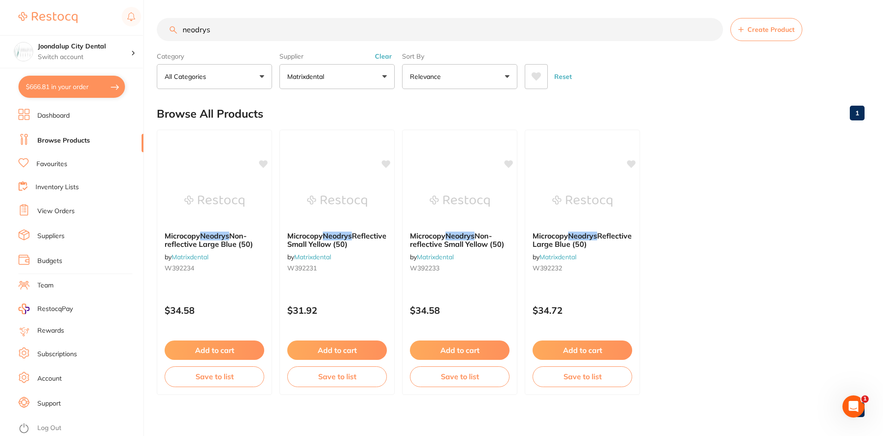
checkbox input "true"
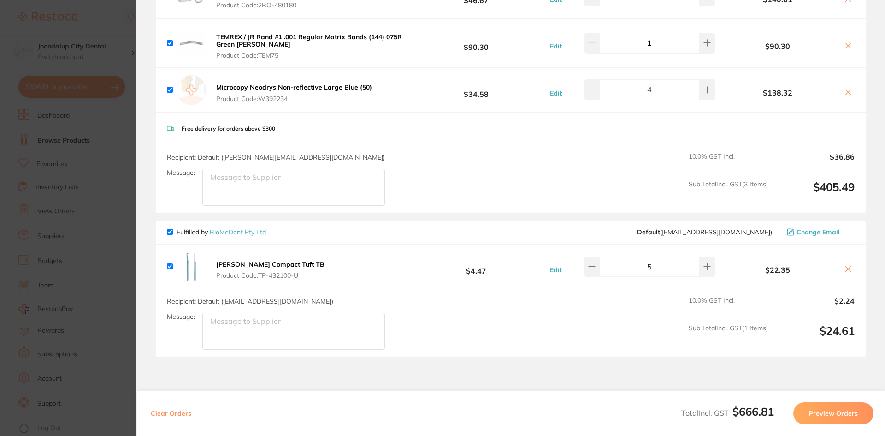
scroll to position [369, 0]
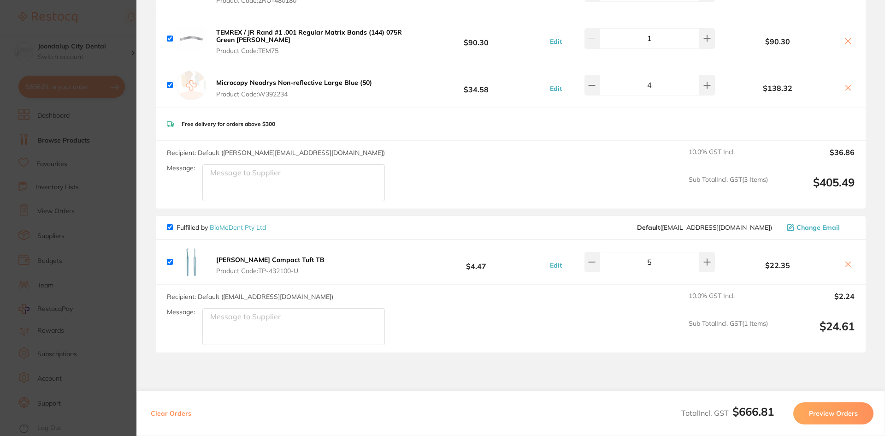
click at [171, 226] on input "checkbox" at bounding box center [170, 227] width 6 height 6
checkbox input "false"
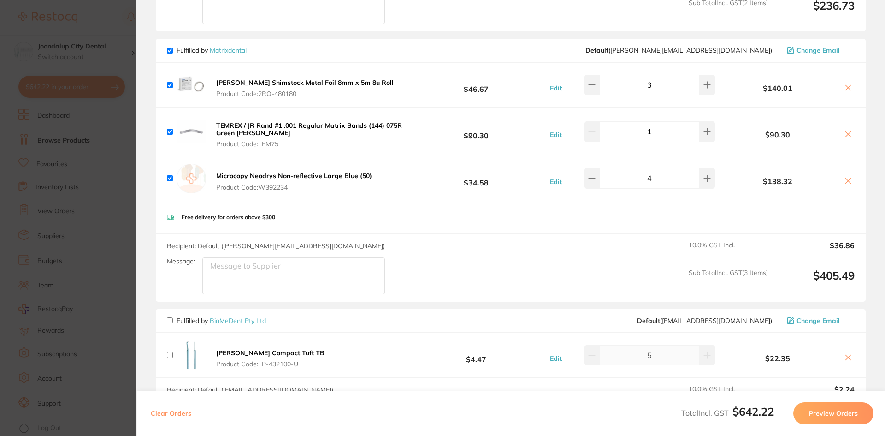
scroll to position [415, 0]
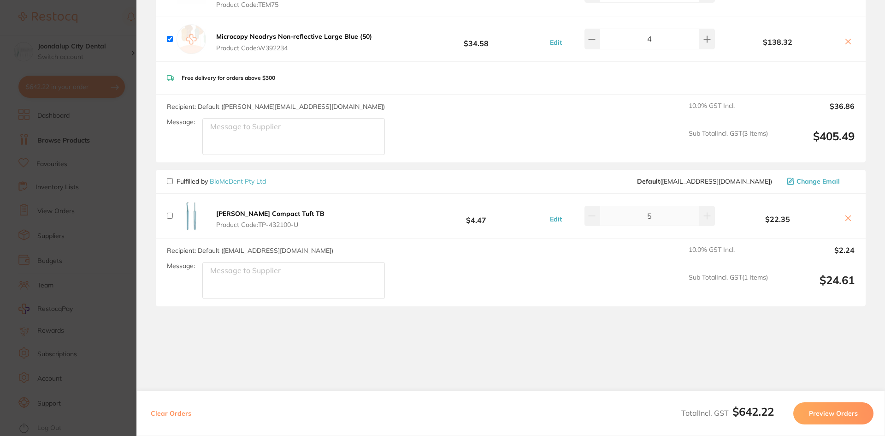
drag, startPoint x: 818, startPoint y: 411, endPoint x: 804, endPoint y: 400, distance: 18.1
click at [818, 406] on button "Preview Orders" at bounding box center [834, 413] width 80 height 22
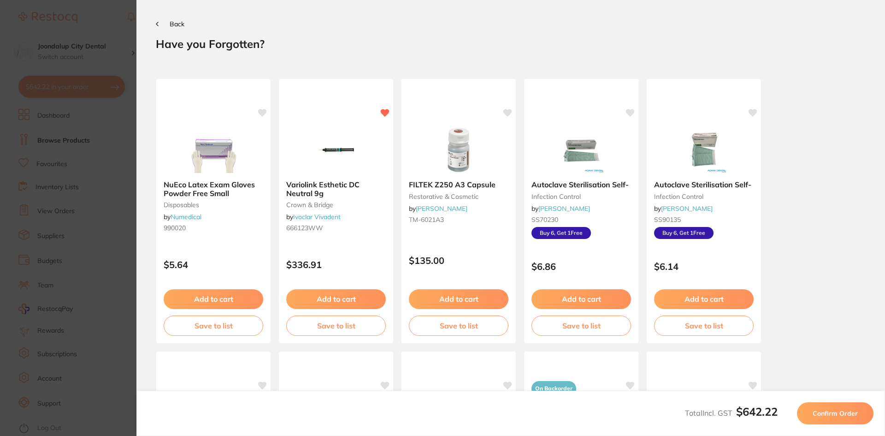
scroll to position [0, 0]
click at [848, 412] on span "Confirm Order" at bounding box center [835, 413] width 45 height 8
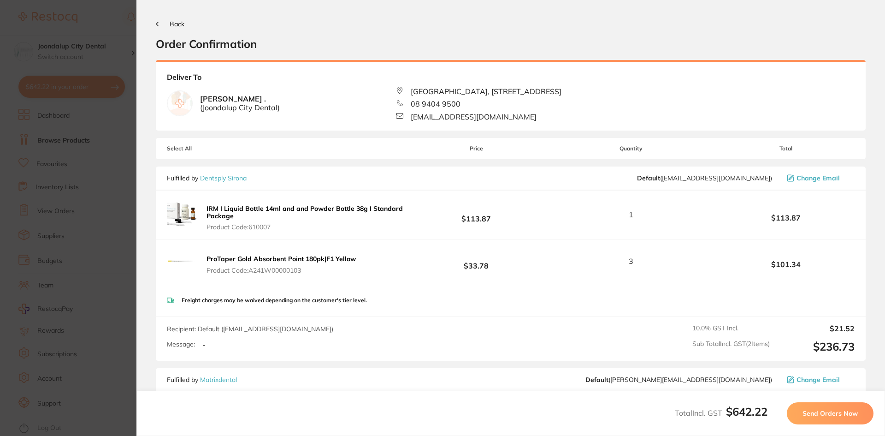
click at [840, 414] on span "Send Orders Now" at bounding box center [830, 413] width 55 height 8
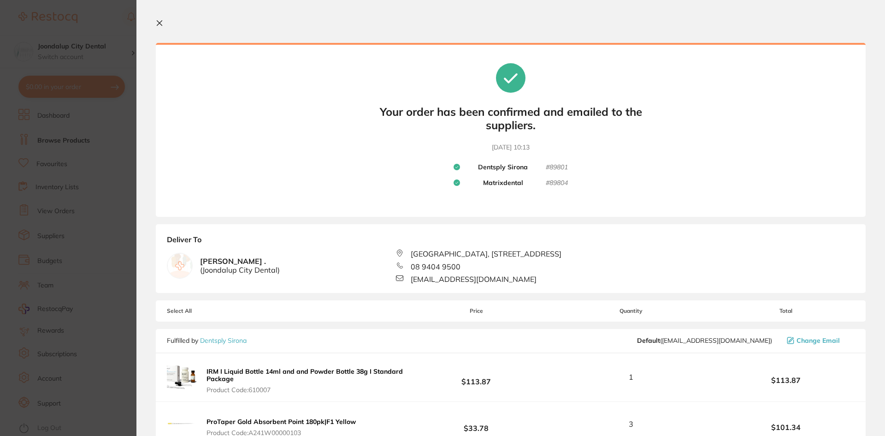
click at [161, 21] on icon at bounding box center [159, 23] width 5 height 5
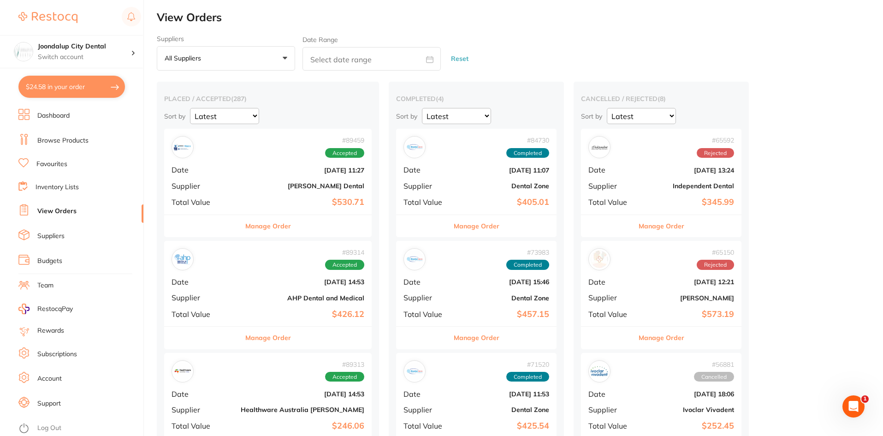
checkbox input "false"
drag, startPoint x: 206, startPoint y: 164, endPoint x: 290, endPoint y: 183, distance: 86.6
click at [206, 163] on div "# 89459 Accepted Date Aug 7 2025, 11:27 Supplier Erskine Dental Total Value $53…" at bounding box center [267, 171] width 207 height 85
click at [50, 141] on link "Browse Products" at bounding box center [62, 140] width 51 height 9
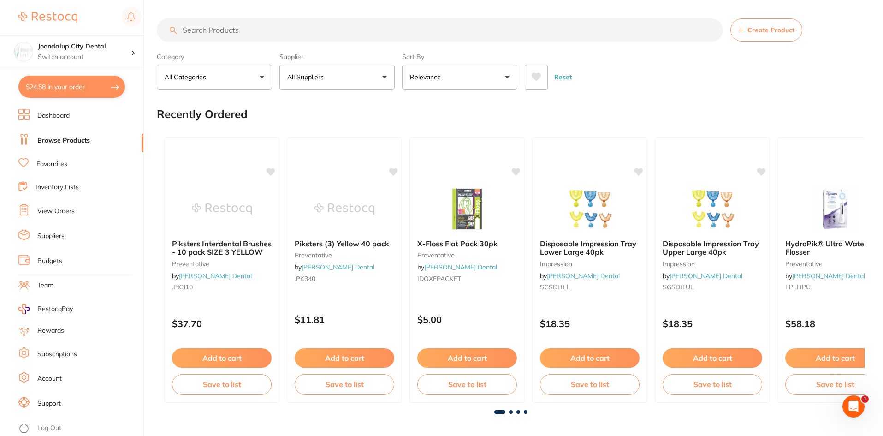
drag, startPoint x: 261, startPoint y: 27, endPoint x: 65, endPoint y: 18, distance: 197.1
click at [65, 18] on div "$24.58 Joondalup City Dental Switch account Joondalup City Dental $24.58 in you…" at bounding box center [441, 218] width 883 height 436
type input "e"
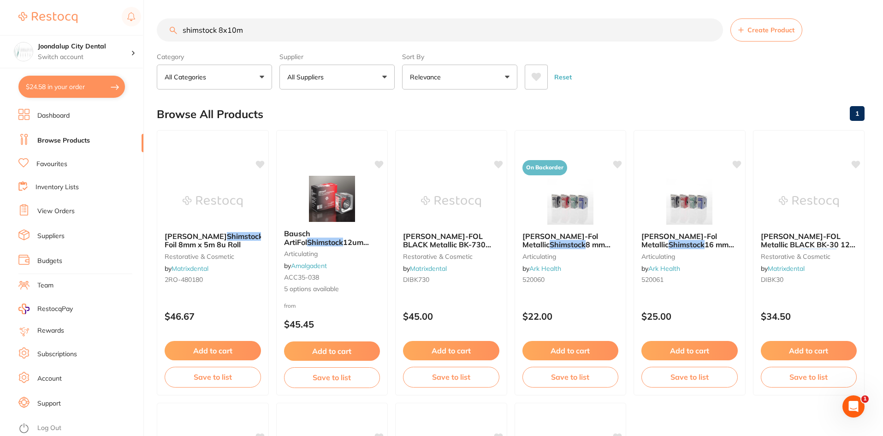
click at [180, 30] on input "shimstock 8x10m" at bounding box center [440, 29] width 566 height 23
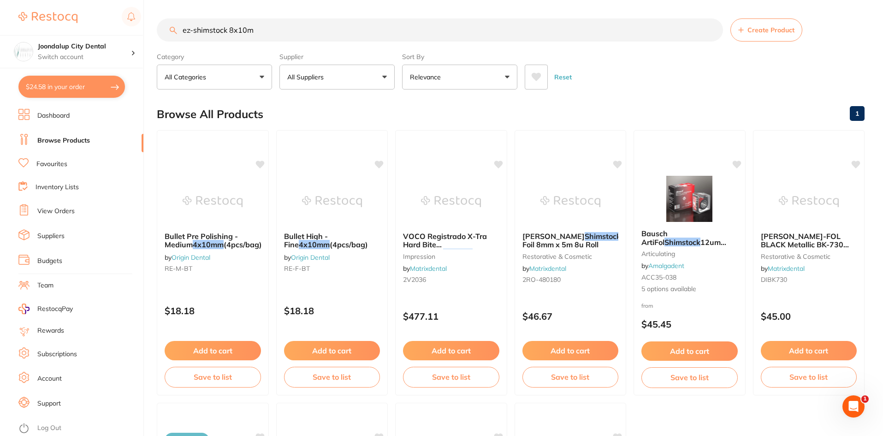
click at [377, 86] on button "All Suppliers" at bounding box center [336, 77] width 115 height 25
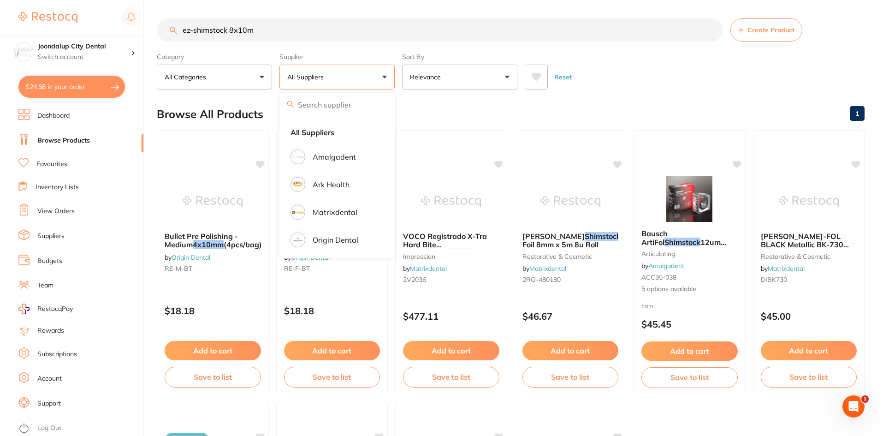
drag, startPoint x: 194, startPoint y: 29, endPoint x: 160, endPoint y: 26, distance: 34.2
click at [160, 26] on input "ez-shimstock 8x10m" at bounding box center [440, 29] width 566 height 23
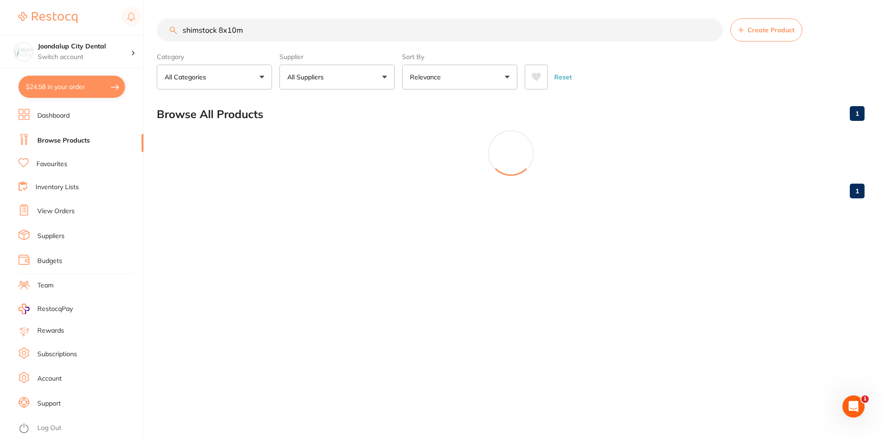
click at [257, 28] on input "shimstock 8x10m" at bounding box center [440, 29] width 566 height 23
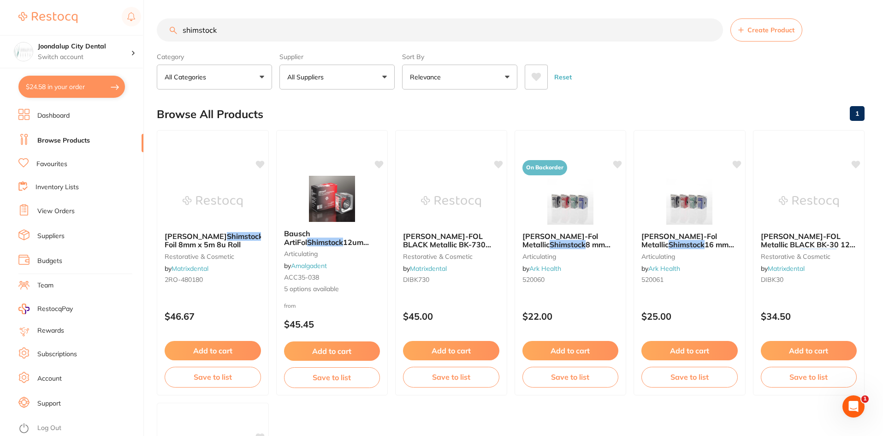
click at [386, 75] on button "All Suppliers" at bounding box center [336, 77] width 115 height 25
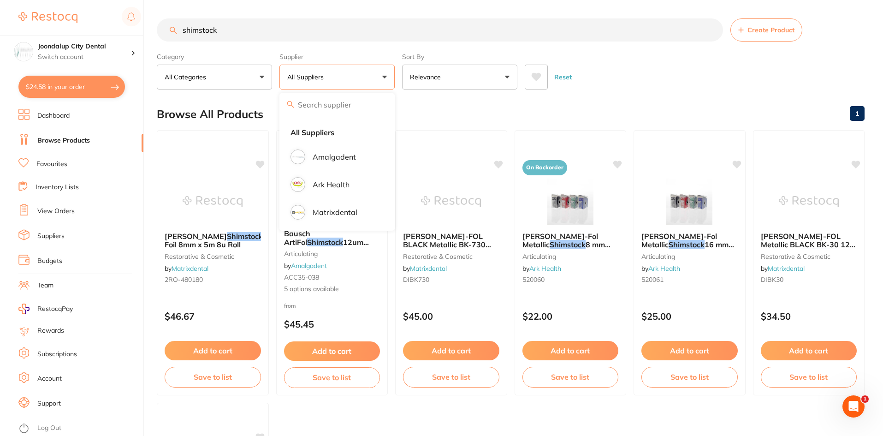
click at [530, 17] on main "shimstock Create Product Category All Categories All Categories articulating re…" at bounding box center [520, 358] width 726 height 716
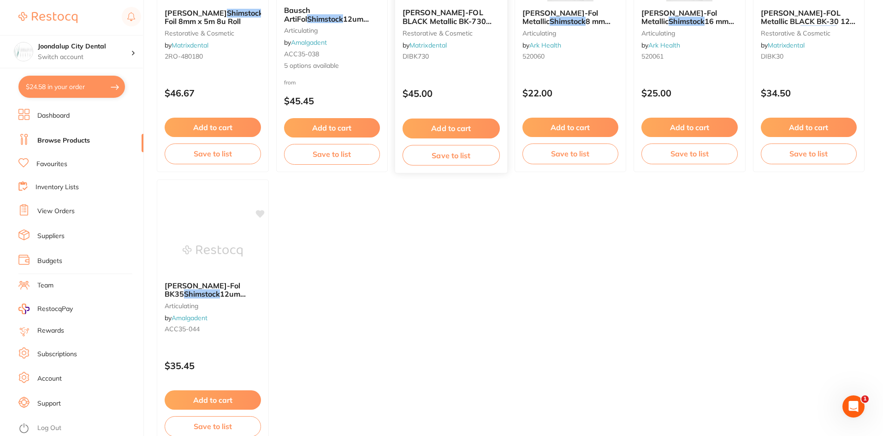
scroll to position [277, 0]
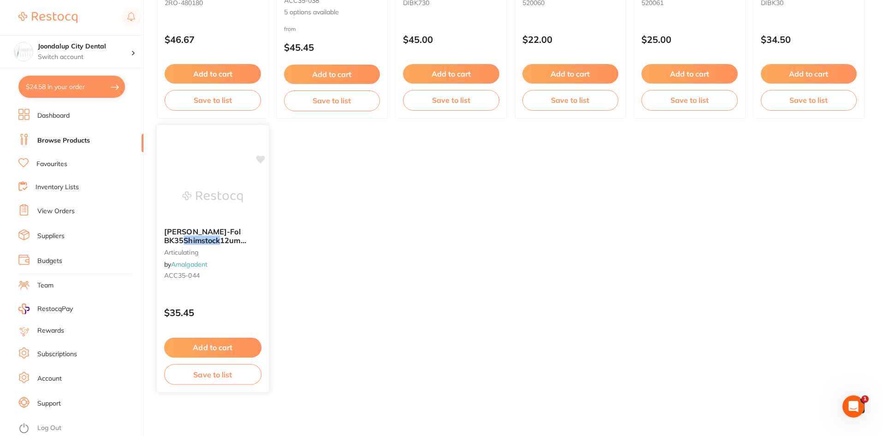
click at [215, 217] on img at bounding box center [213, 196] width 60 height 47
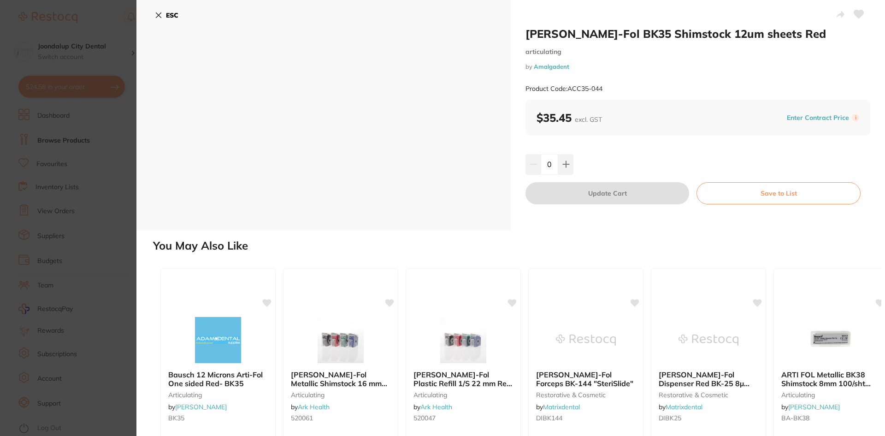
click at [156, 14] on icon at bounding box center [158, 15] width 7 height 7
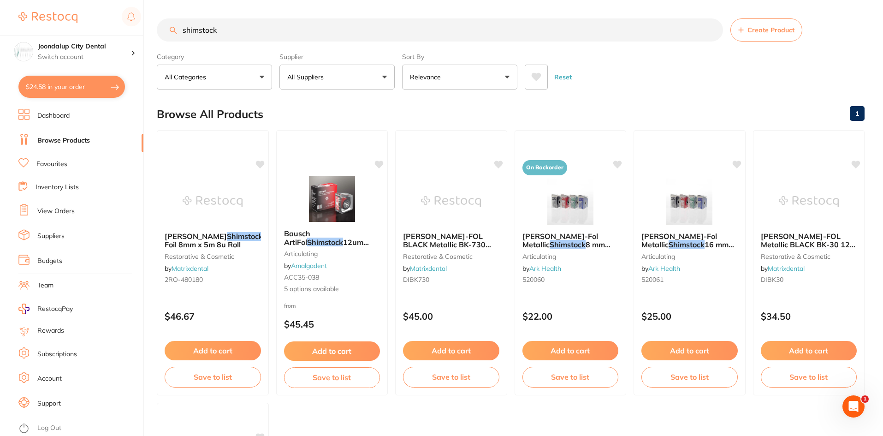
click at [181, 28] on input "shimstock" at bounding box center [440, 29] width 566 height 23
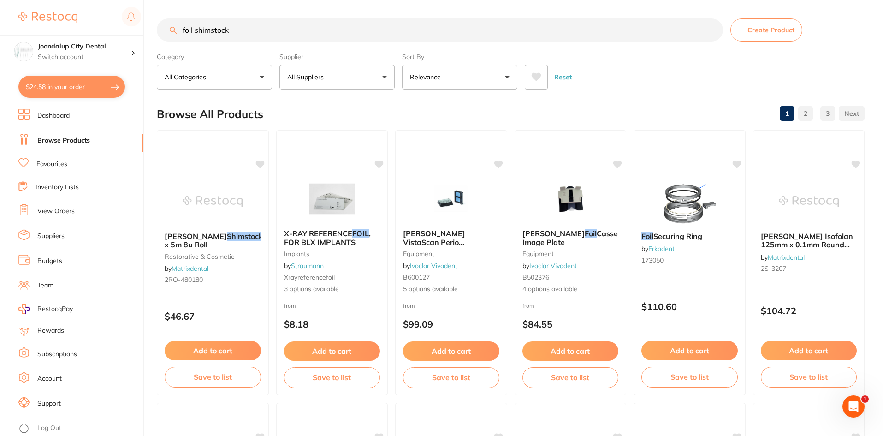
click at [385, 76] on button "All Suppliers" at bounding box center [336, 77] width 115 height 25
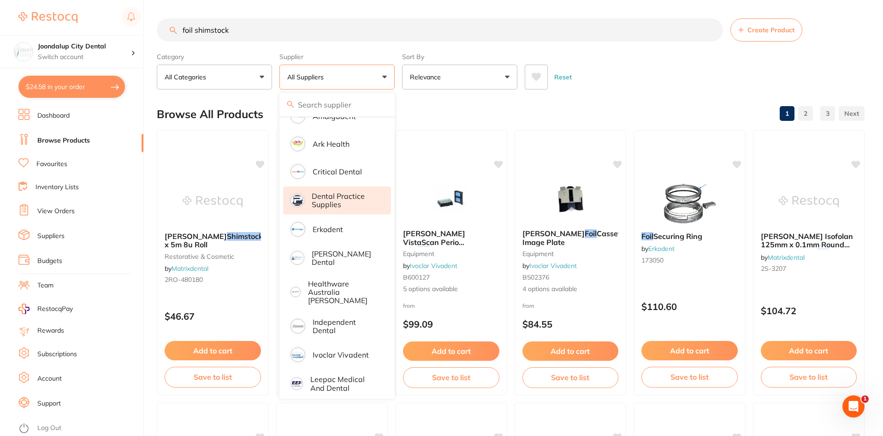
scroll to position [138, 0]
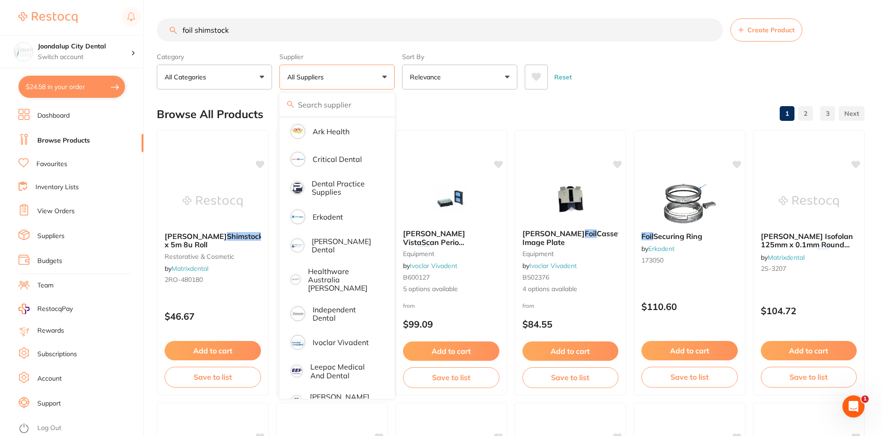
click at [616, 36] on input "foil shimstock" at bounding box center [440, 29] width 566 height 23
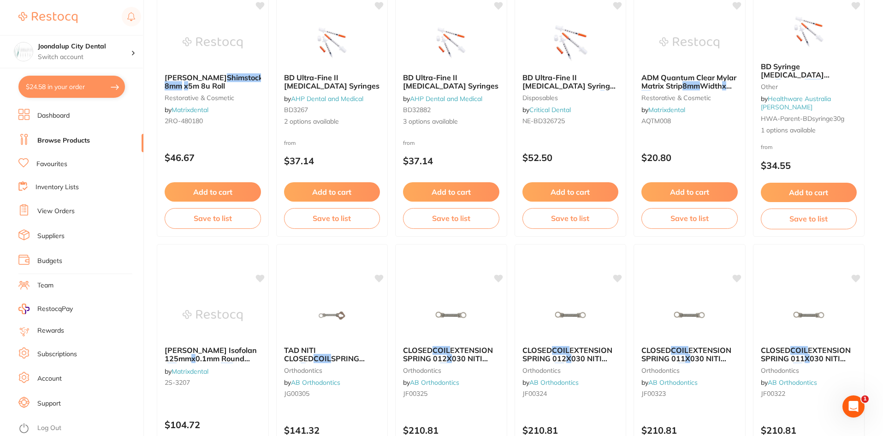
scroll to position [0, 0]
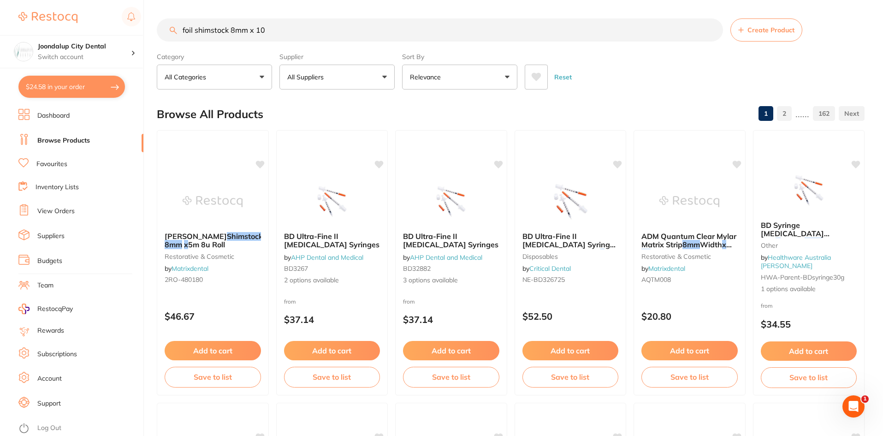
drag, startPoint x: 193, startPoint y: 30, endPoint x: 133, endPoint y: 29, distance: 60.0
click at [131, 29] on div "$24.58 Joondalup City Dental Switch account Joondalup City Dental $24.58 in you…" at bounding box center [441, 218] width 883 height 436
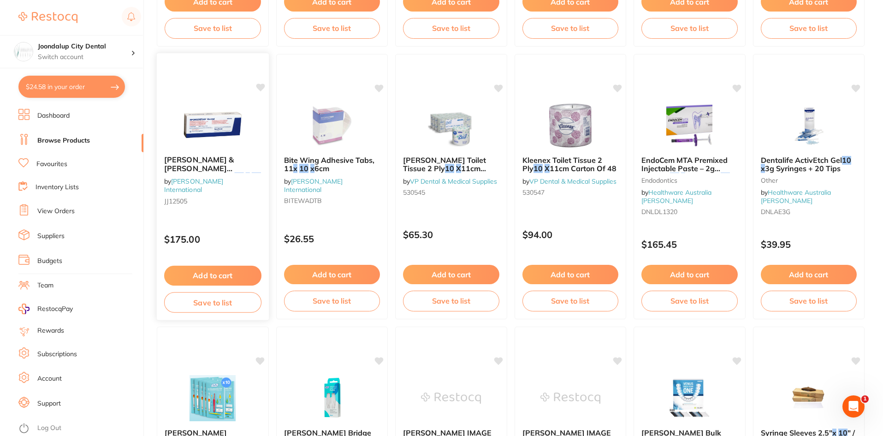
scroll to position [1983, 0]
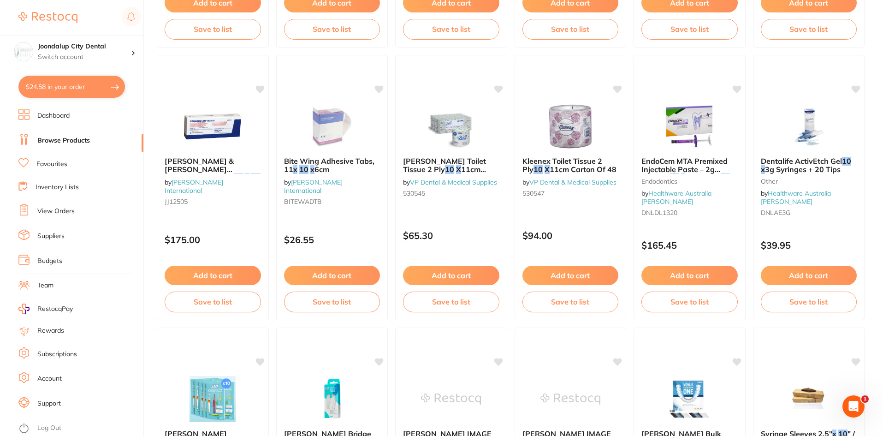
type input "evoply shimstock 8mm x 10"
click at [99, 85] on button "$24.58 in your order" at bounding box center [71, 87] width 107 height 22
checkbox input "true"
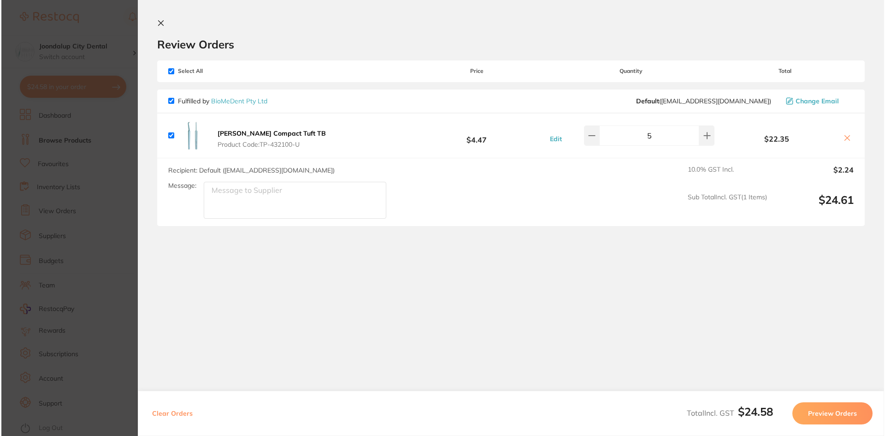
scroll to position [0, 0]
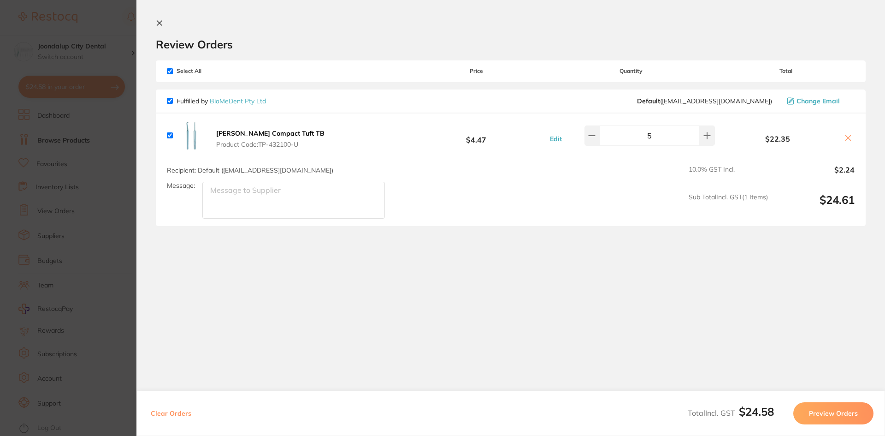
click at [159, 22] on icon at bounding box center [159, 23] width 5 height 5
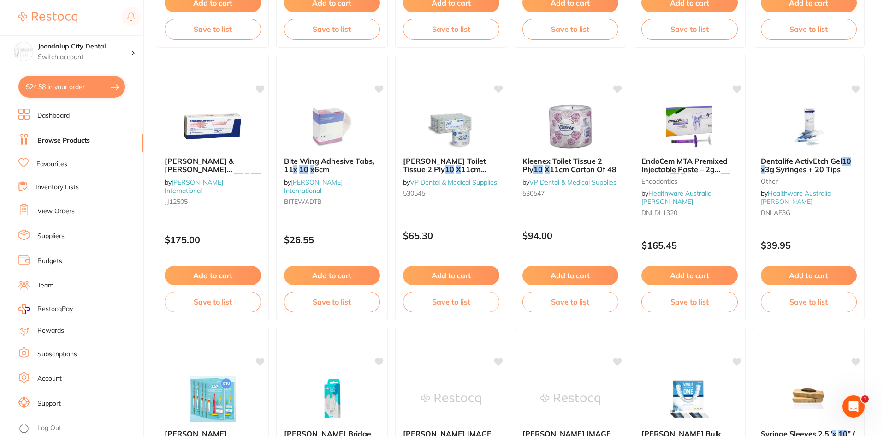
click at [53, 140] on link "Browse Products" at bounding box center [63, 140] width 53 height 9
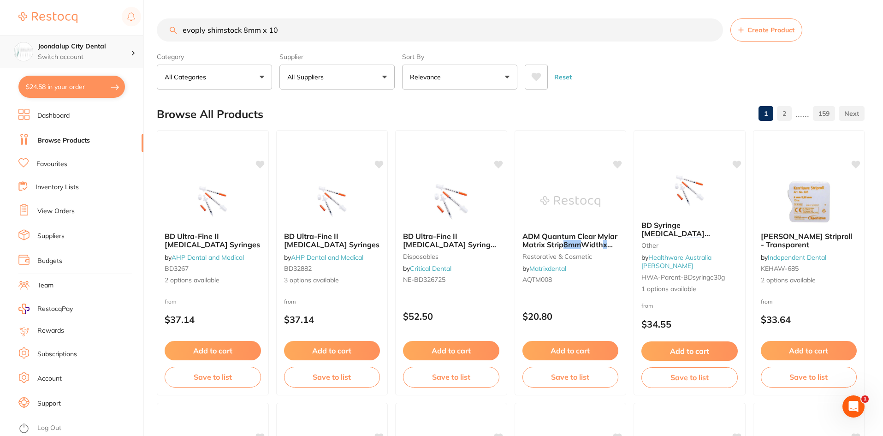
scroll to position [0, 0]
drag, startPoint x: 291, startPoint y: 32, endPoint x: 105, endPoint y: 42, distance: 186.6
click at [105, 42] on div "$24.58 Joondalup City Dental Switch account Joondalup City Dental $24.58 in you…" at bounding box center [441, 218] width 883 height 436
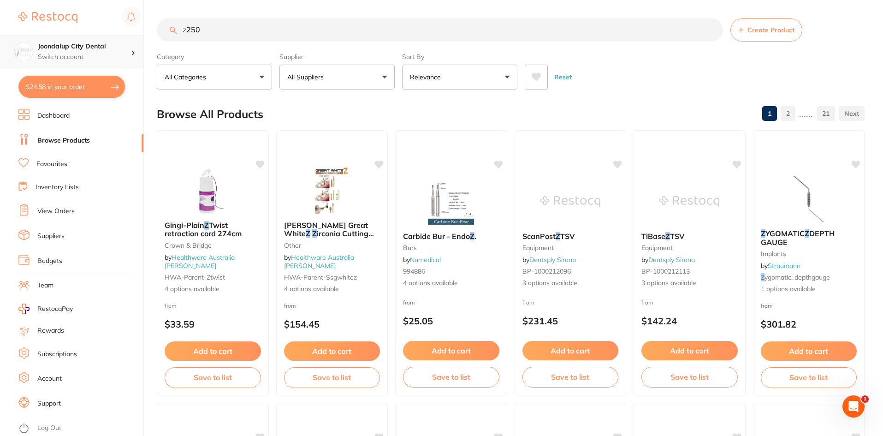
scroll to position [0, 0]
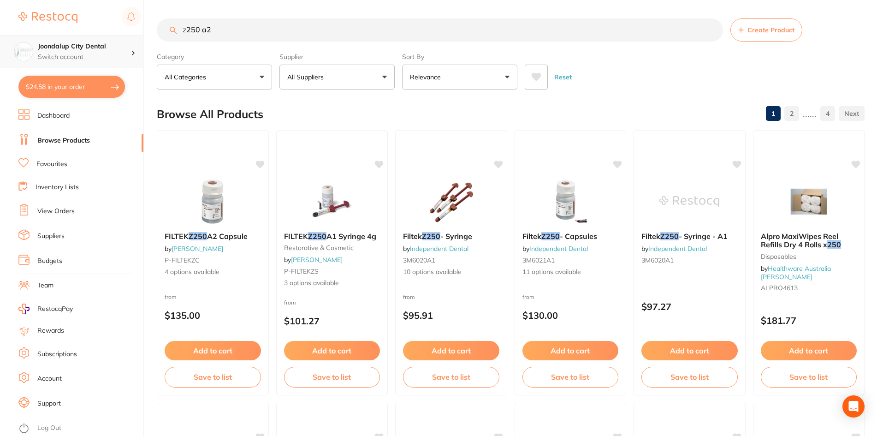
type input "z250 a2"
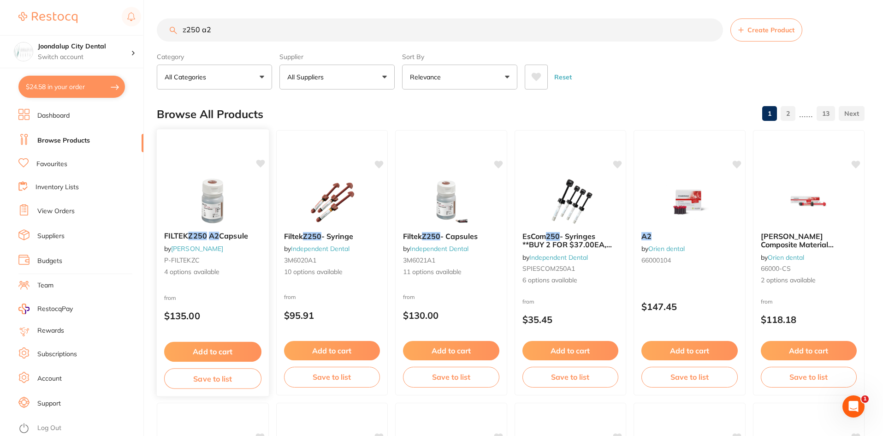
click at [207, 218] on img at bounding box center [213, 201] width 60 height 47
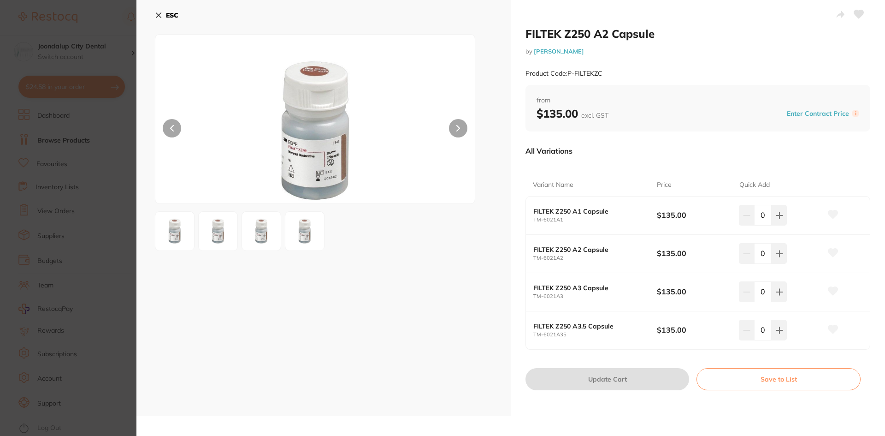
click at [786, 254] on div "0" at bounding box center [780, 253] width 83 height 20
click at [156, 15] on icon at bounding box center [158, 15] width 7 height 7
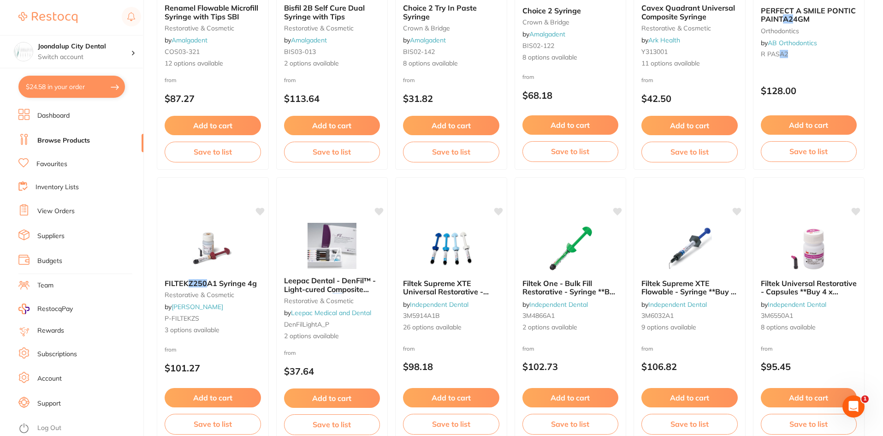
scroll to position [1061, 0]
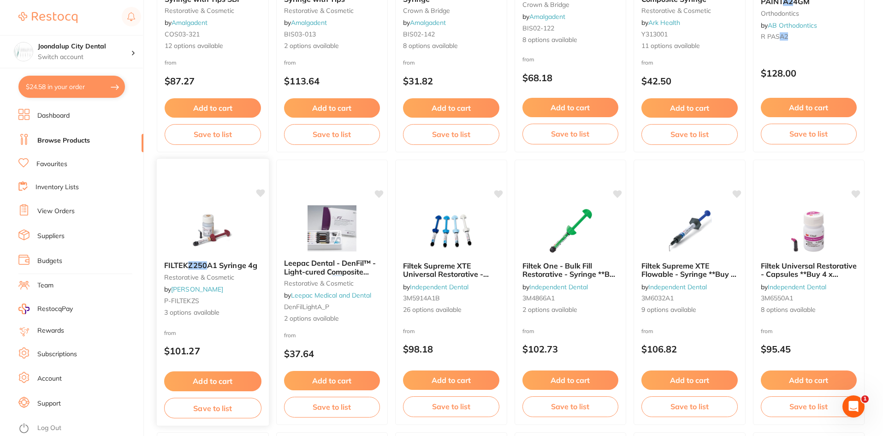
click at [194, 266] on em "Z250" at bounding box center [197, 265] width 18 height 9
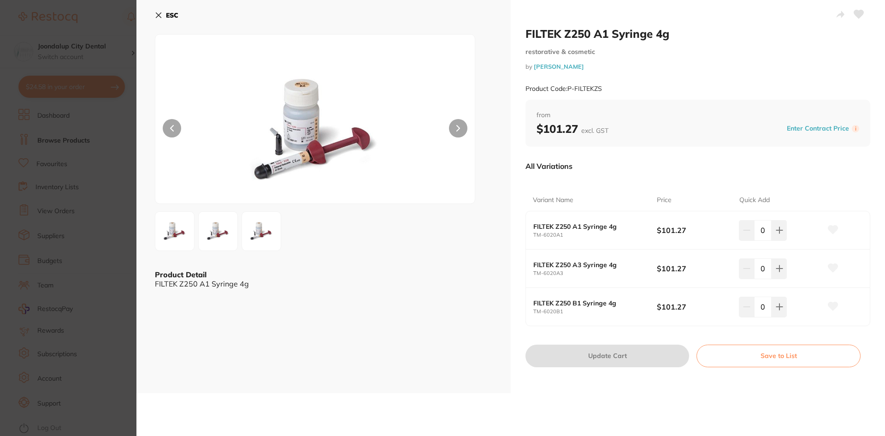
click at [162, 14] on icon at bounding box center [158, 15] width 7 height 7
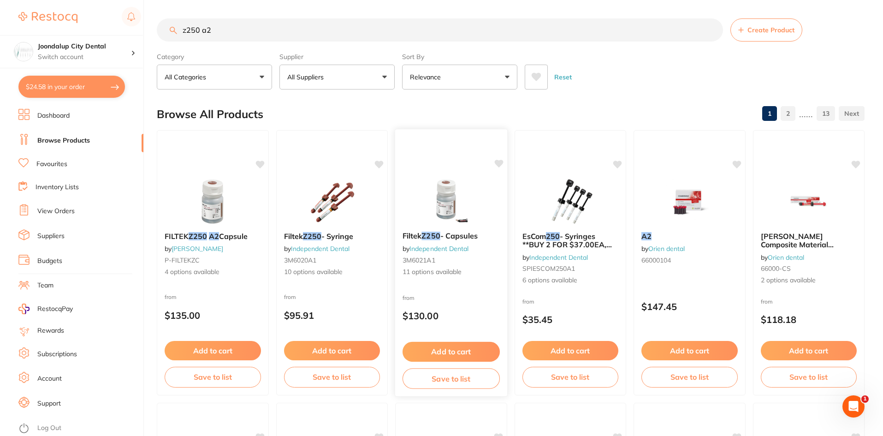
click at [458, 237] on span "- Capsules" at bounding box center [459, 235] width 38 height 9
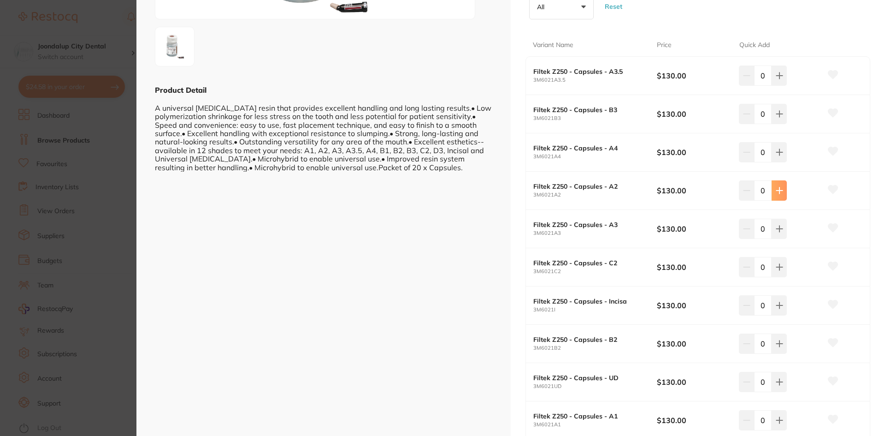
click at [782, 86] on button at bounding box center [779, 75] width 15 height 20
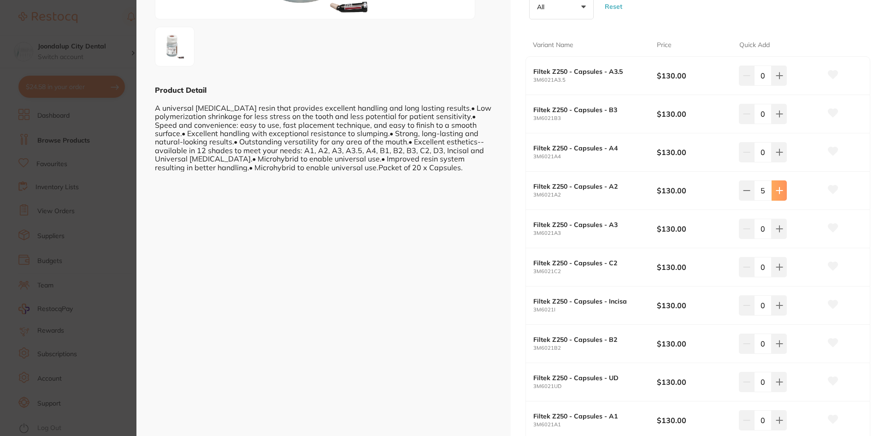
click at [782, 86] on button at bounding box center [779, 75] width 15 height 20
click at [750, 86] on button at bounding box center [746, 75] width 15 height 20
click at [746, 79] on icon at bounding box center [746, 75] width 7 height 7
type input "4"
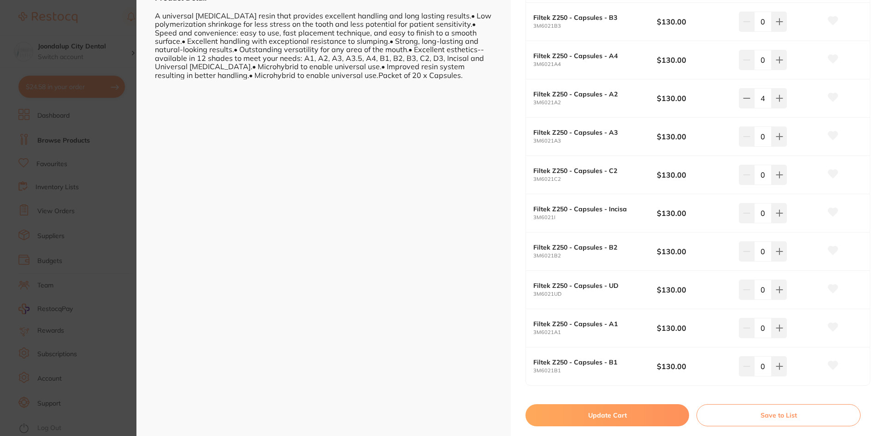
scroll to position [553, 0]
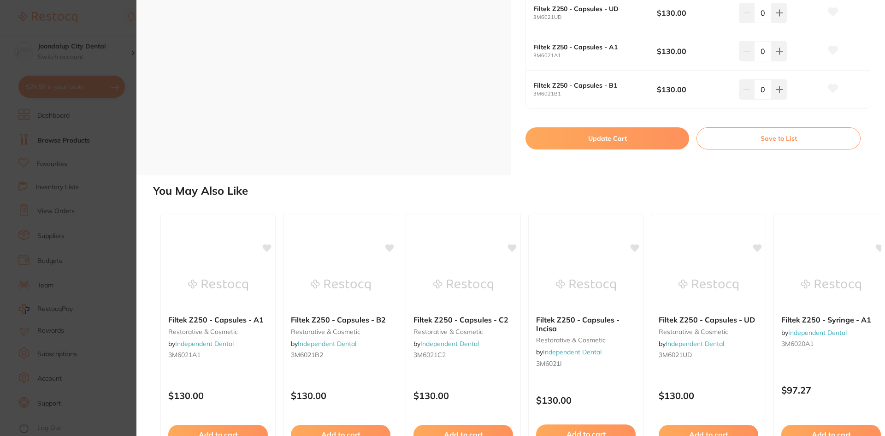
click at [608, 143] on button "Update Cart" at bounding box center [608, 138] width 164 height 22
checkbox input "false"
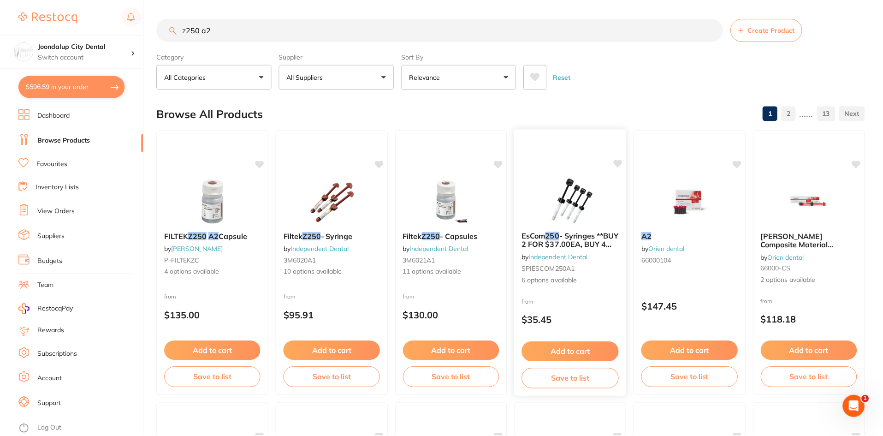
scroll to position [1, 0]
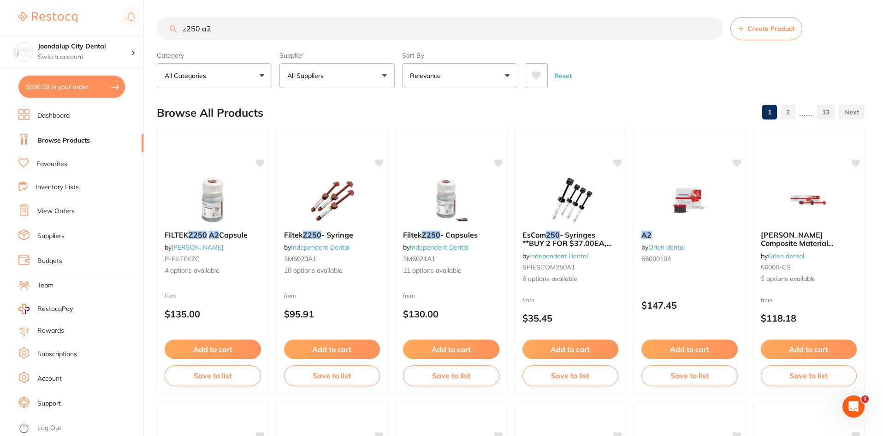
drag, startPoint x: 288, startPoint y: 32, endPoint x: 178, endPoint y: 25, distance: 110.0
click at [178, 25] on input "z250 a2" at bounding box center [440, 28] width 566 height 23
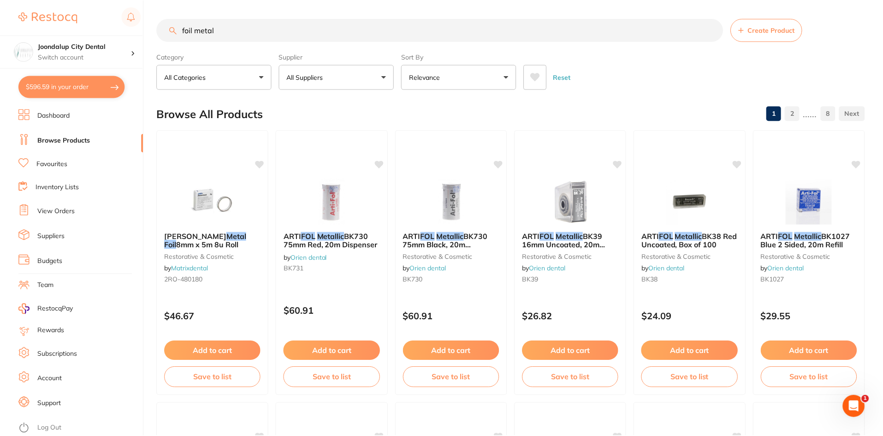
scroll to position [138, 0]
type input "foil metal 8mm"
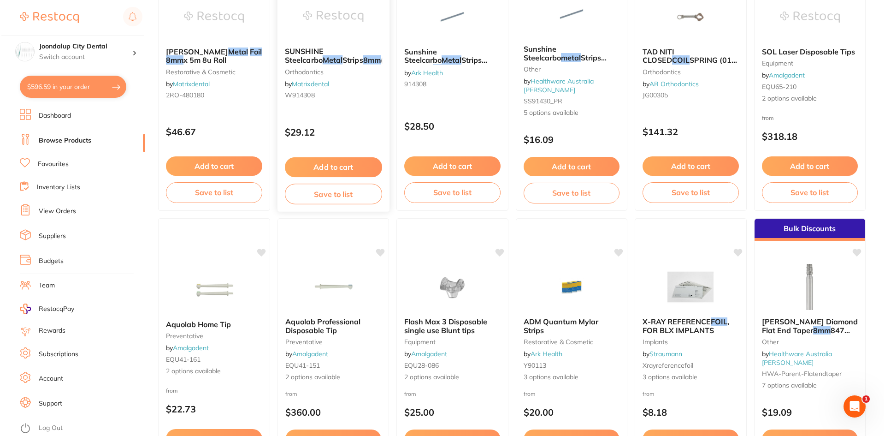
scroll to position [0, 0]
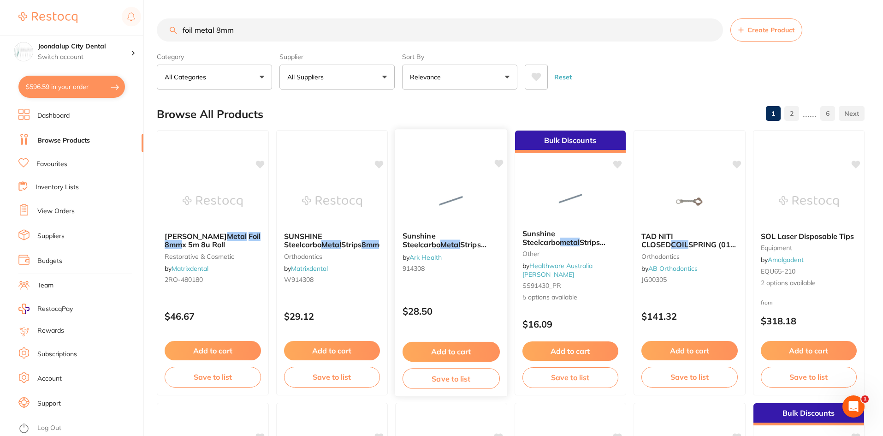
click at [433, 231] on div "Sunshine Steelcarbo Metal Strips Straight 8mm by Ark Health 914308" at bounding box center [451, 253] width 112 height 59
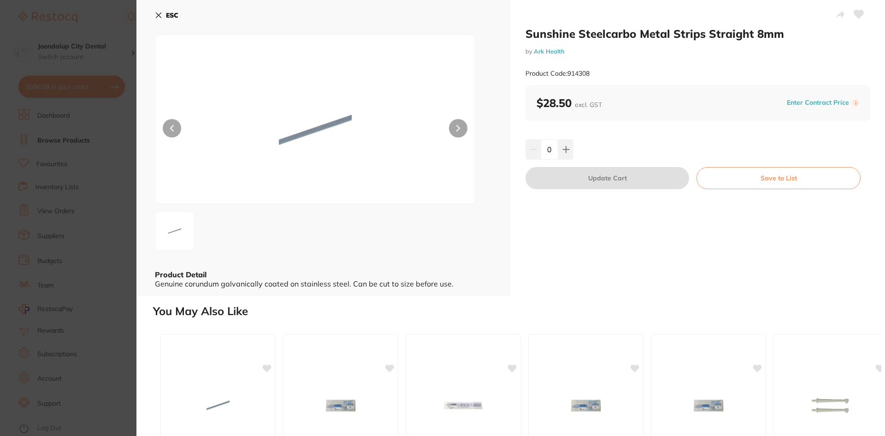
click at [158, 14] on icon at bounding box center [158, 15] width 7 height 7
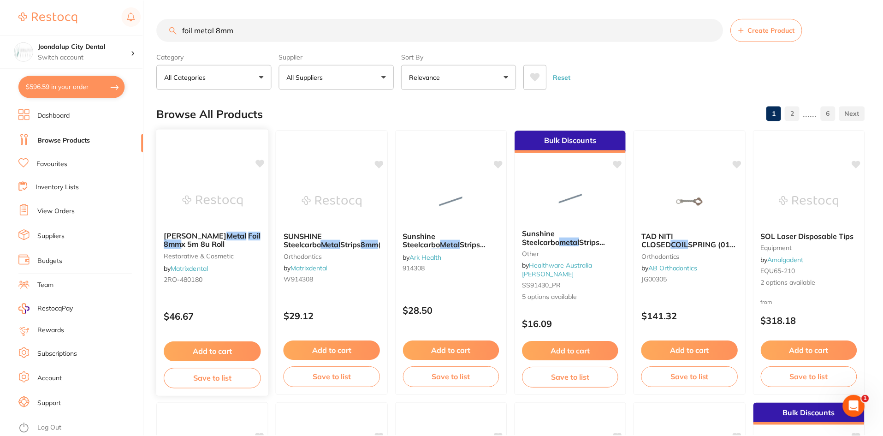
scroll to position [4, 0]
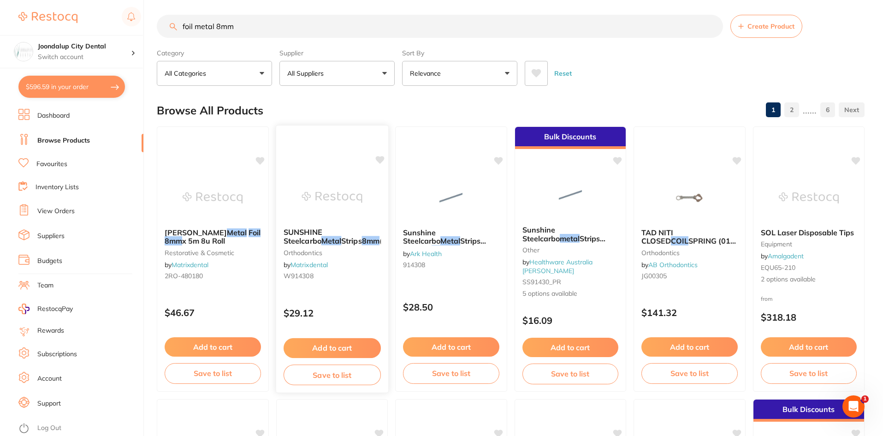
click at [317, 230] on span "SUNSHINE Steelcarbo" at bounding box center [302, 236] width 39 height 18
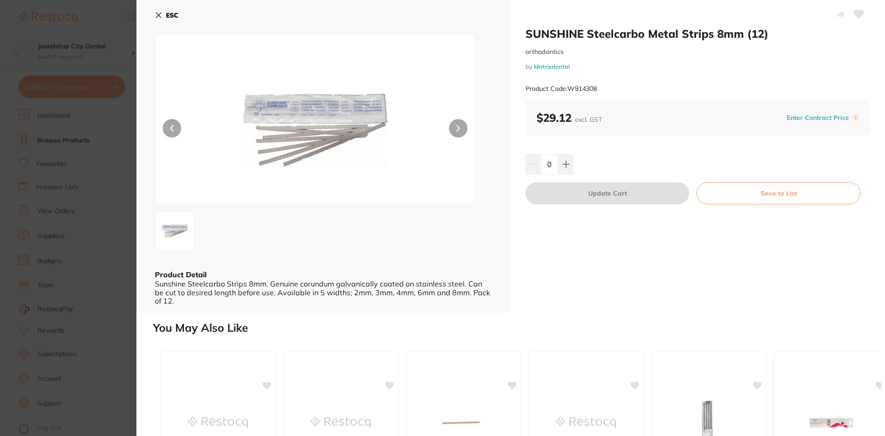
click at [159, 11] on button "ESC" at bounding box center [167, 15] width 24 height 16
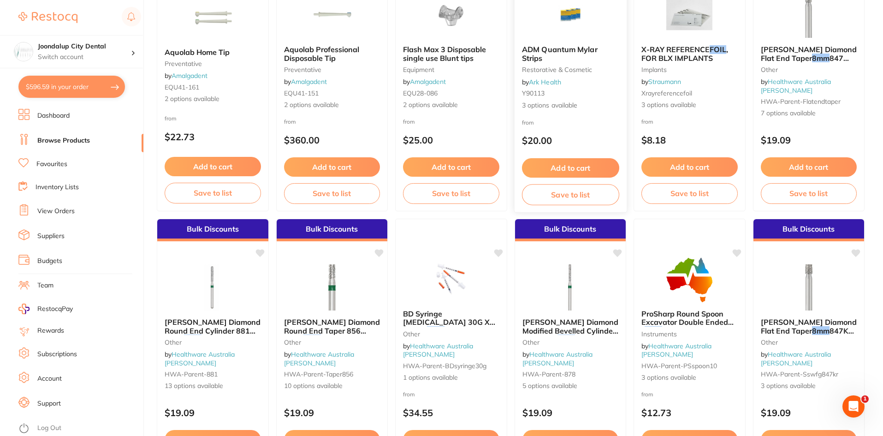
scroll to position [465, 0]
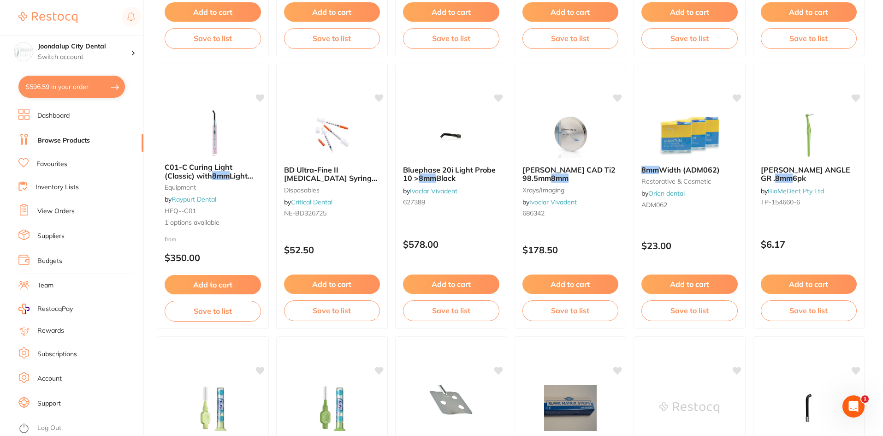
scroll to position [1249, 0]
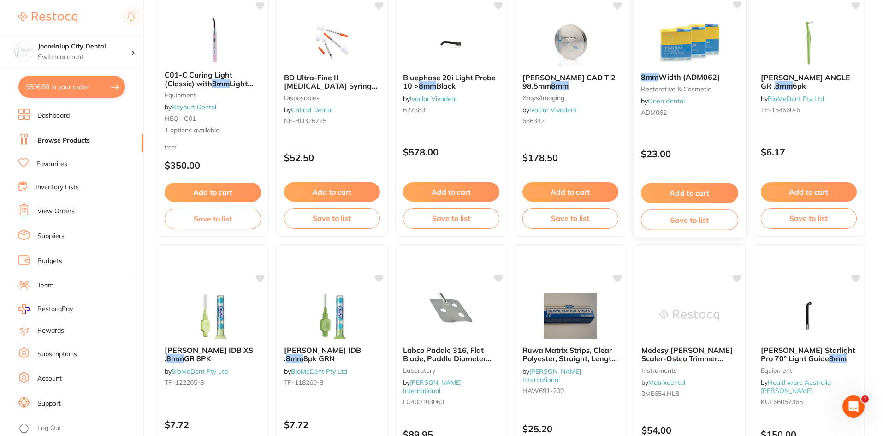
click at [705, 69] on div "8mm Width (ADM062) restorative & cosmetic by Orien dental ADM062" at bounding box center [690, 96] width 112 height 62
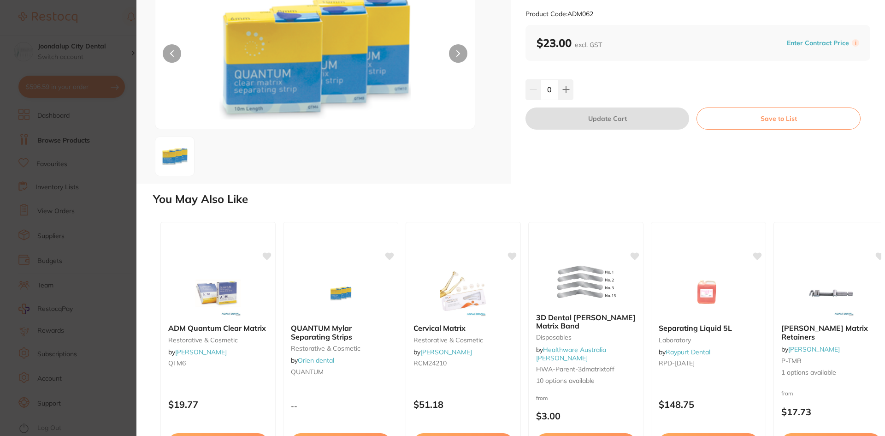
scroll to position [137, 0]
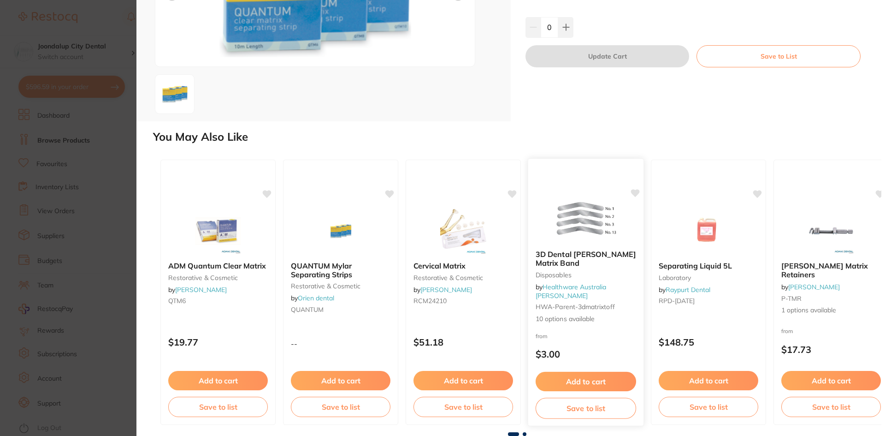
click at [582, 224] on img at bounding box center [586, 219] width 60 height 47
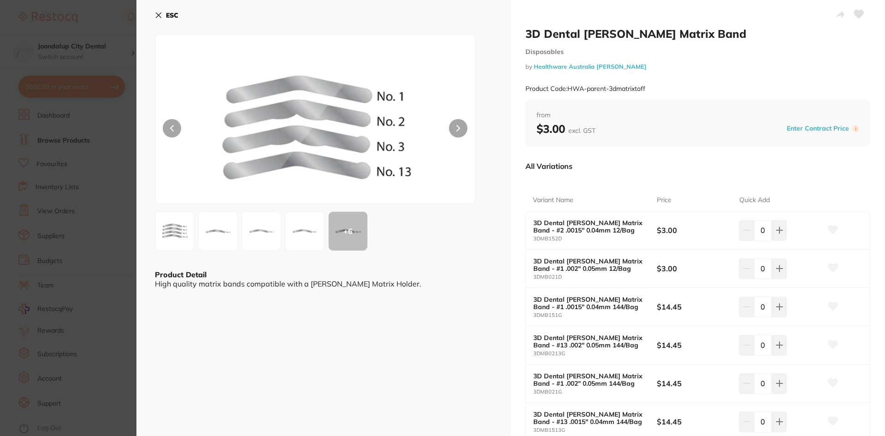
scroll to position [46, 0]
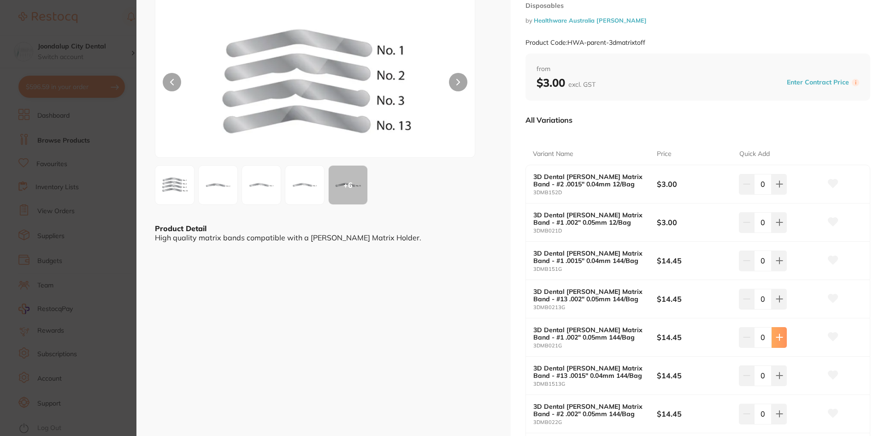
click at [779, 187] on icon at bounding box center [780, 184] width 6 height 6
type input "2"
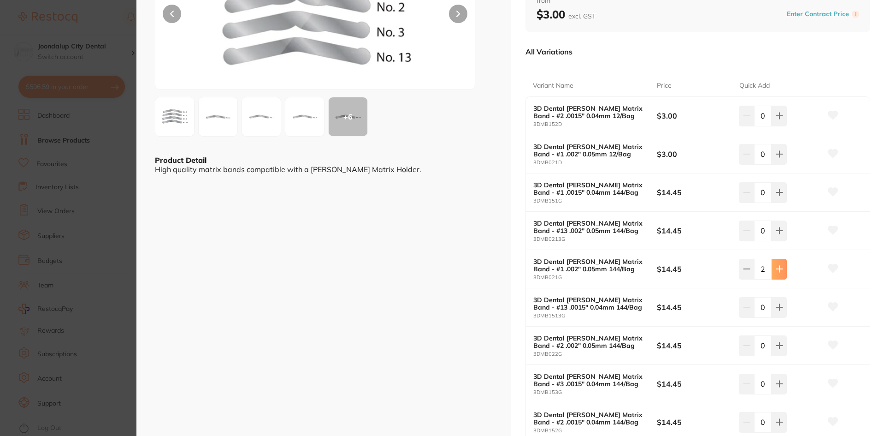
scroll to position [277, 0]
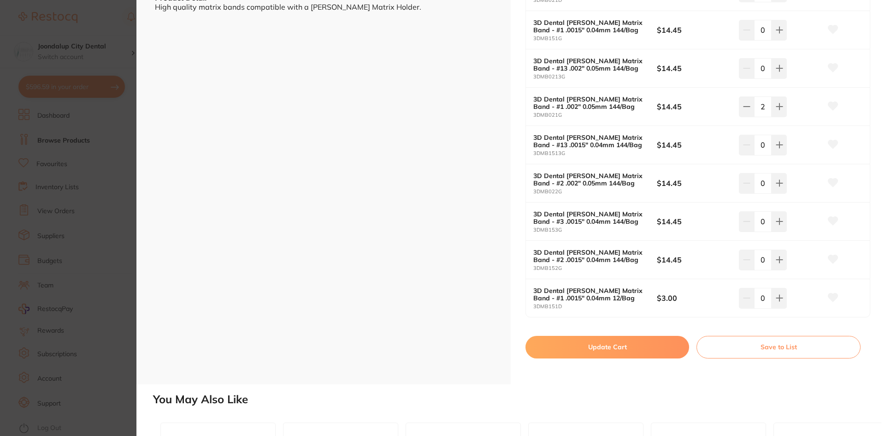
click at [640, 349] on button "Update Cart" at bounding box center [608, 347] width 164 height 22
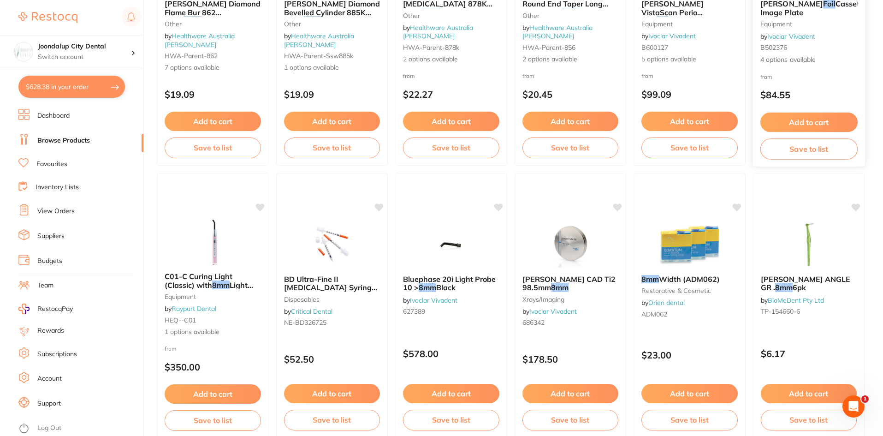
scroll to position [1018, 0]
